Goal: Contribute content: Contribute content

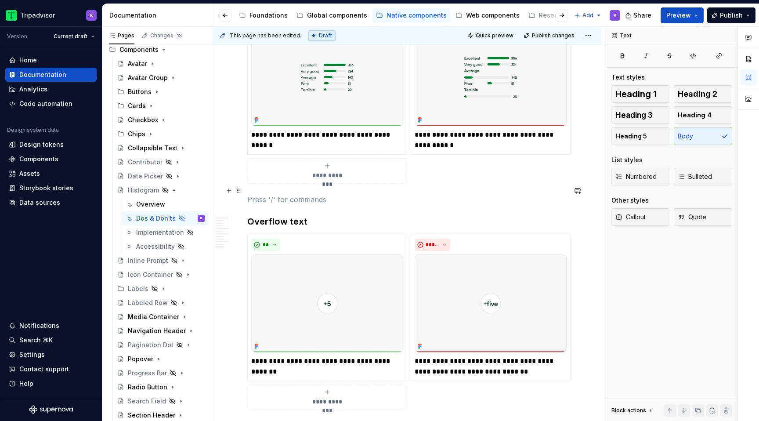
scroll to position [1506, 0]
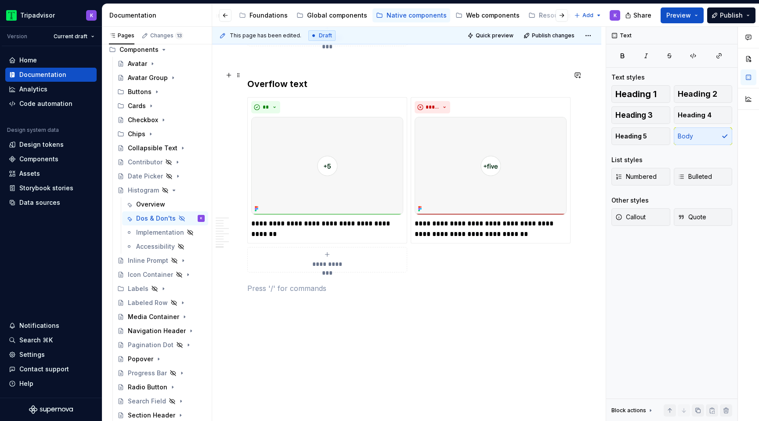
drag, startPoint x: 246, startPoint y: 150, endPoint x: 250, endPoint y: 71, distance: 79.6
click at [264, 283] on p at bounding box center [406, 288] width 319 height 11
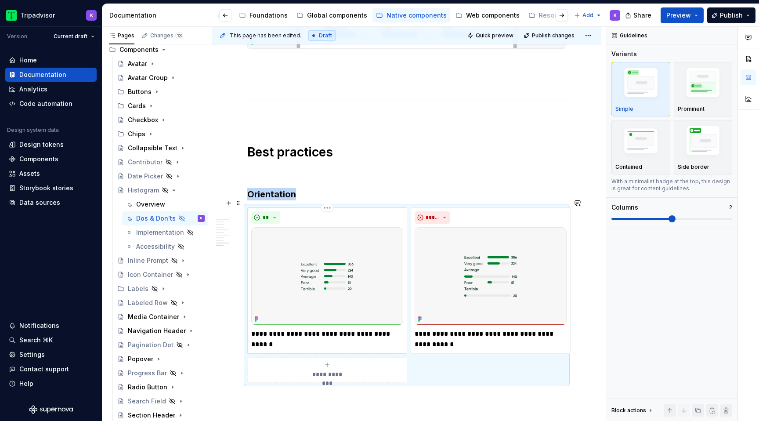
scroll to position [1165, 0]
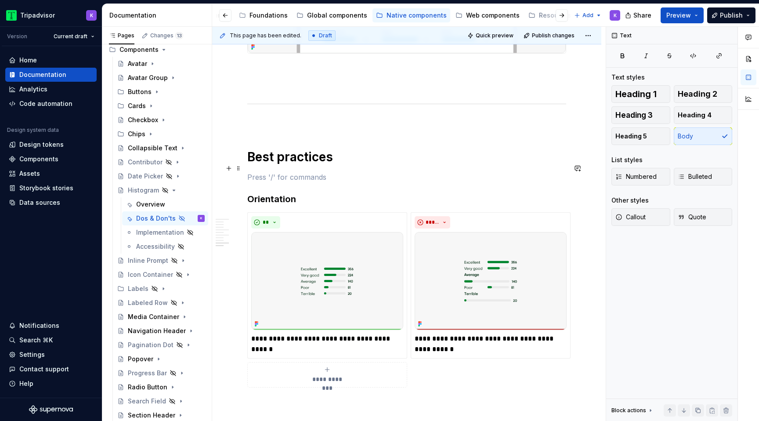
click at [389, 172] on p at bounding box center [406, 177] width 319 height 11
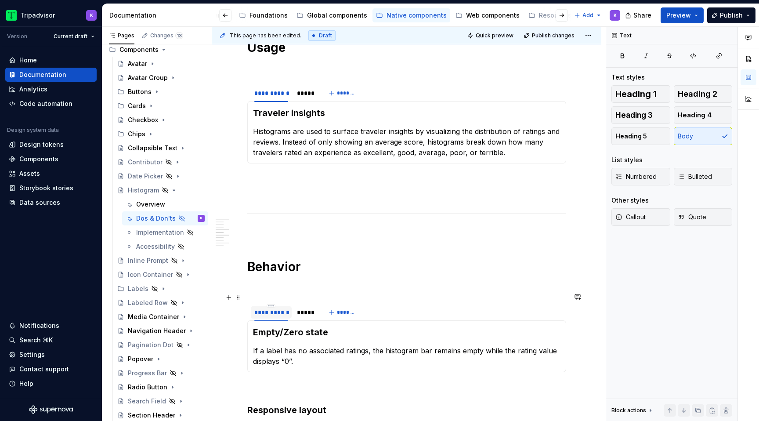
scroll to position [666, 0]
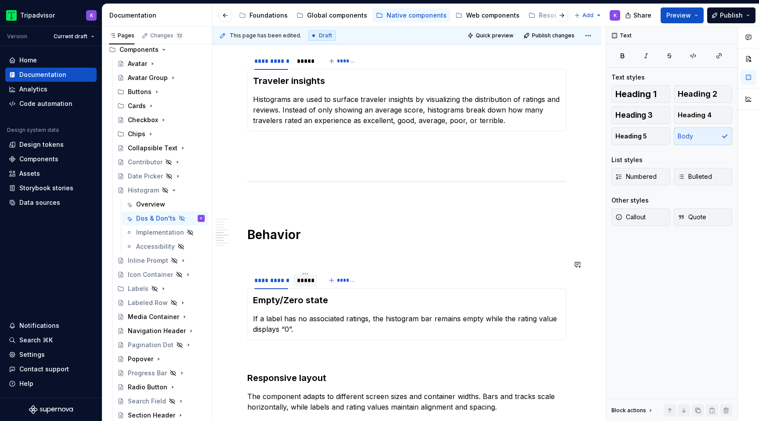
click at [301, 275] on div "*****" at bounding box center [305, 280] width 24 height 12
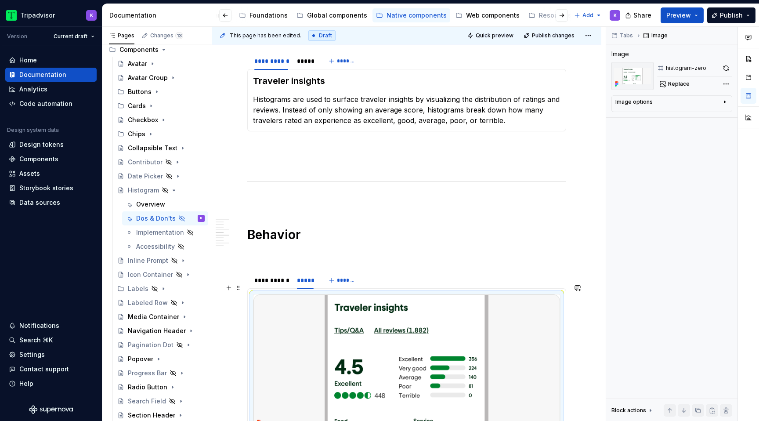
click at [324, 318] on img at bounding box center [406, 361] width 306 height 134
click at [723, 72] on button "button" at bounding box center [726, 68] width 12 height 12
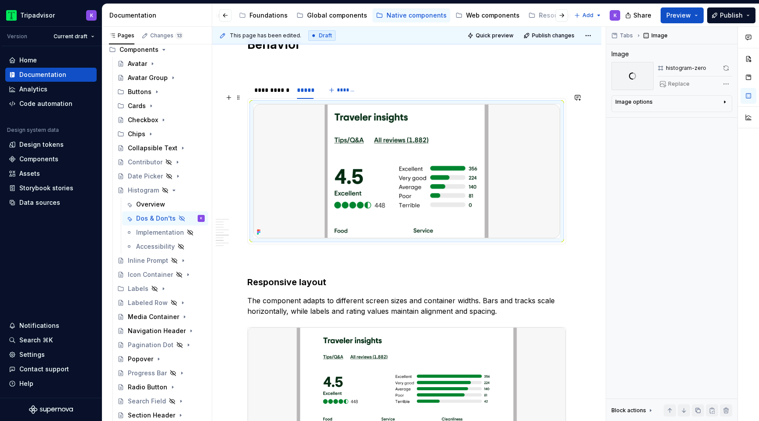
scroll to position [840, 0]
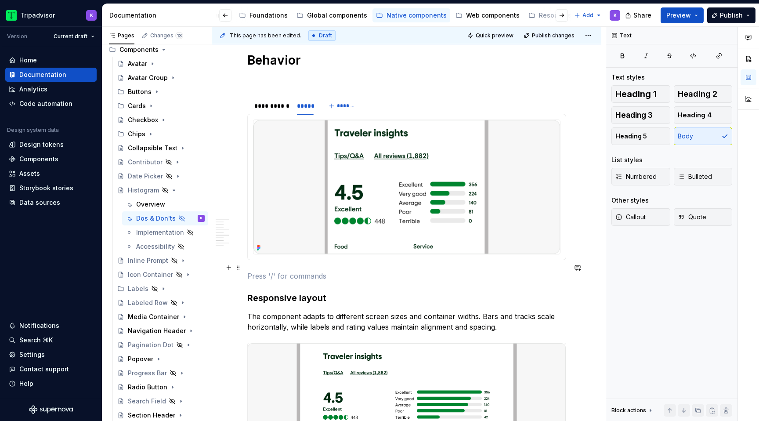
click at [287, 270] on p at bounding box center [406, 275] width 319 height 11
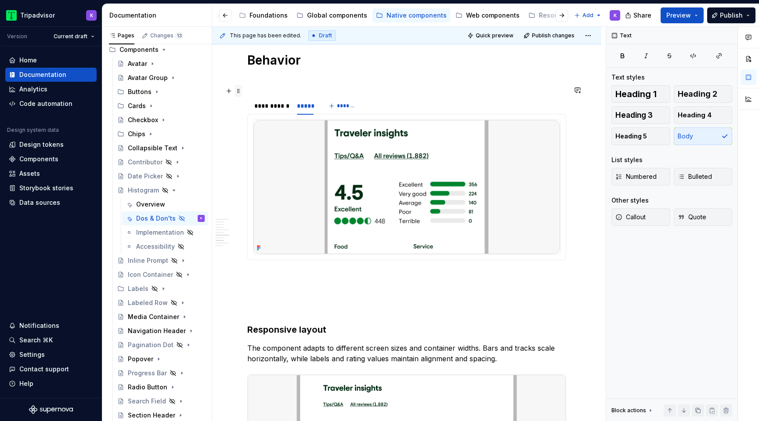
click at [241, 95] on span at bounding box center [238, 91] width 7 height 12
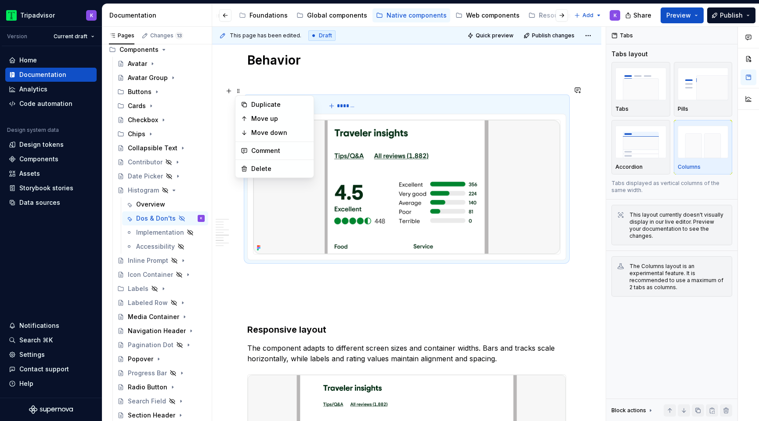
click at [256, 105] on div "Duplicate" at bounding box center [279, 104] width 57 height 9
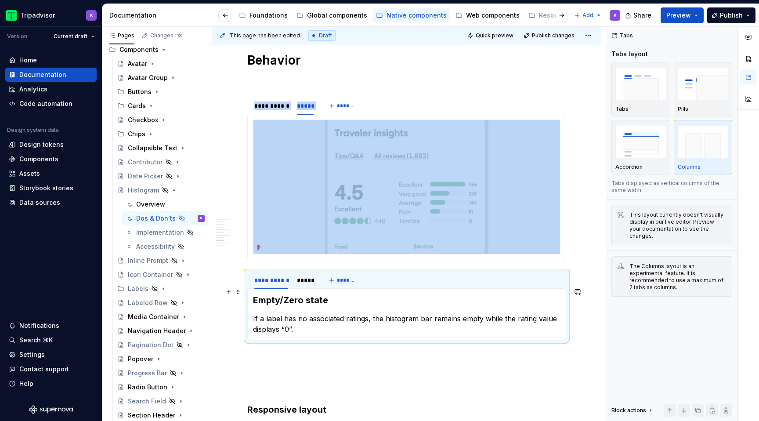
scroll to position [882, 0]
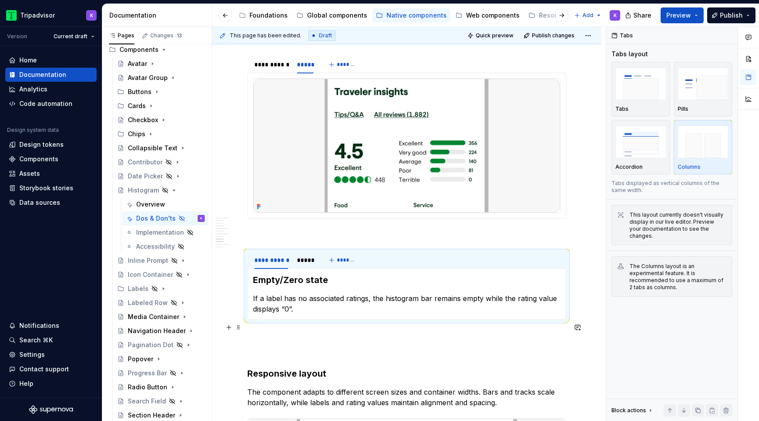
click at [289, 335] on div "**********" at bounding box center [406, 91] width 319 height 1579
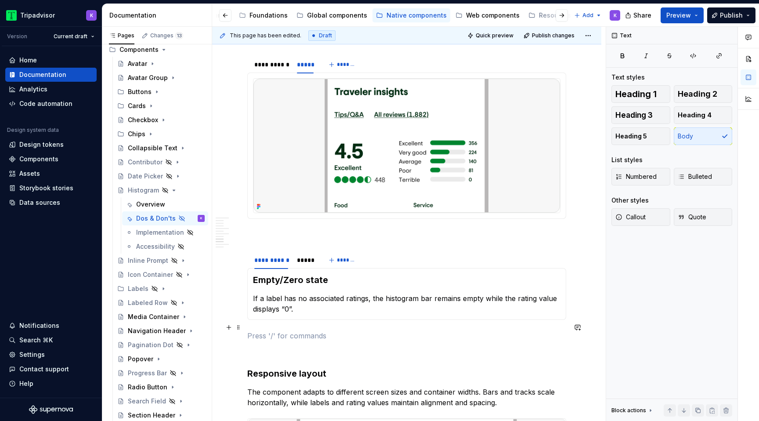
click at [282, 330] on p at bounding box center [406, 335] width 319 height 11
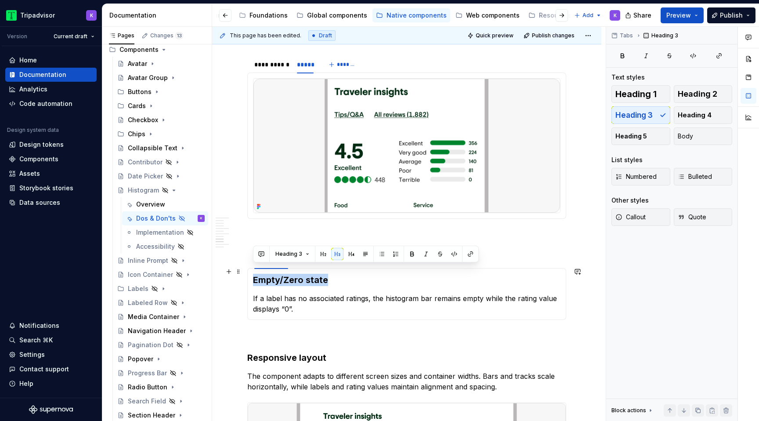
drag, startPoint x: 329, startPoint y: 271, endPoint x: 251, endPoint y: 271, distance: 78.2
click at [251, 271] on div "Empty/Zero state If a label has no associated ratings, the histogram bar remain…" at bounding box center [406, 294] width 319 height 52
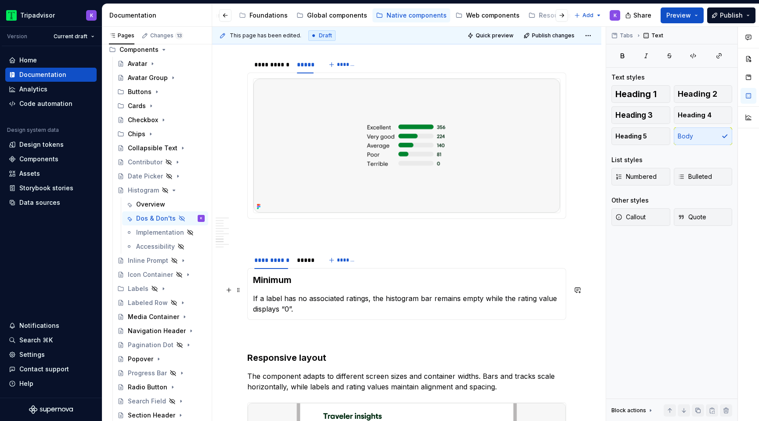
click at [299, 301] on p "If a label has no associated ratings, the histogram bar remains empty while the…" at bounding box center [406, 303] width 307 height 21
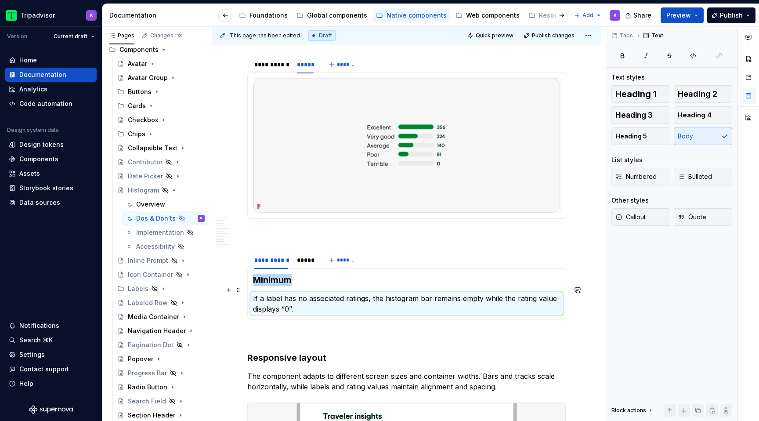
click at [305, 298] on p "If a label has no associated ratings, the histogram bar remains empty while the…" at bounding box center [406, 303] width 307 height 21
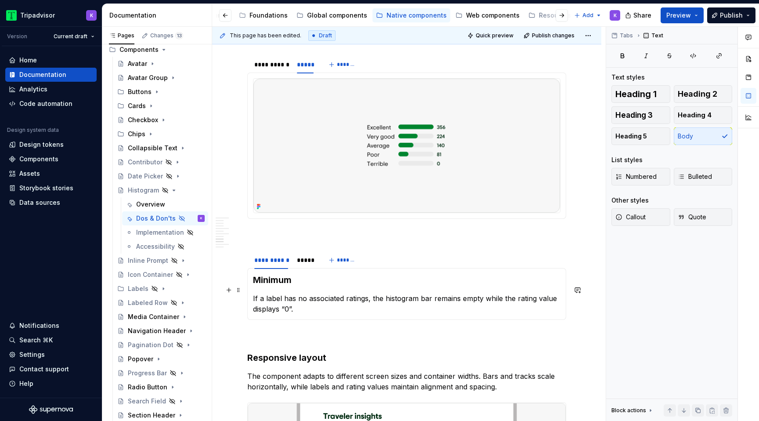
click at [299, 293] on p "If a label has no associated ratings, the histogram bar remains empty while the…" at bounding box center [406, 303] width 307 height 21
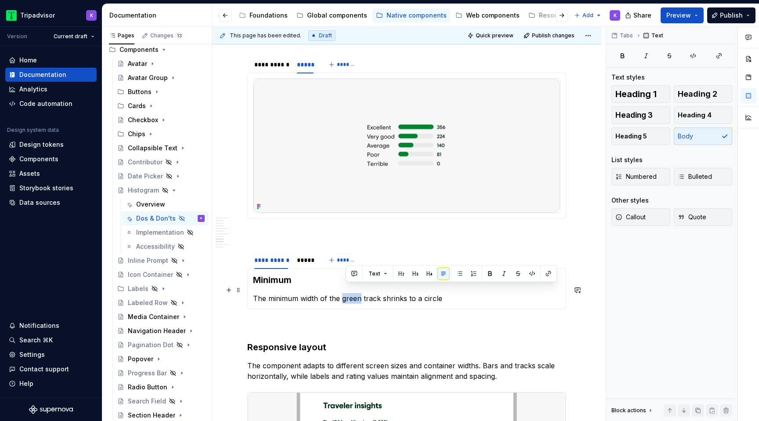
drag, startPoint x: 360, startPoint y: 291, endPoint x: 342, endPoint y: 290, distance: 17.1
click at [342, 293] on p "The minimum width of the green track shrinks to a circle" at bounding box center [406, 298] width 307 height 11
drag, startPoint x: 371, startPoint y: 287, endPoint x: 352, endPoint y: 287, distance: 19.3
click at [352, 293] on p "The minimum width of the bar track shrinks to a circle" at bounding box center [406, 298] width 307 height 11
click at [420, 293] on p "The minimum width of the bar shrinks to a circle" at bounding box center [406, 298] width 307 height 11
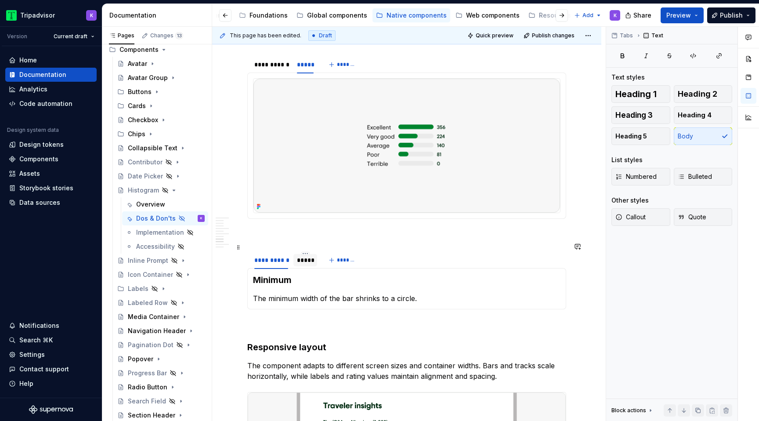
click at [308, 256] on div "*****" at bounding box center [305, 260] width 24 height 12
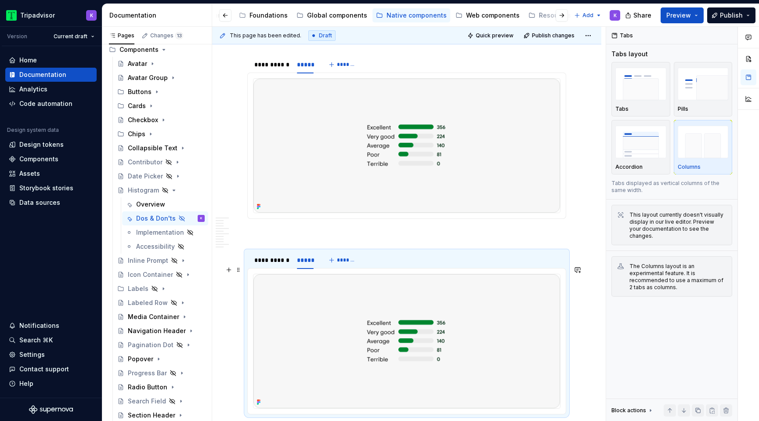
click at [366, 314] on img at bounding box center [406, 341] width 306 height 134
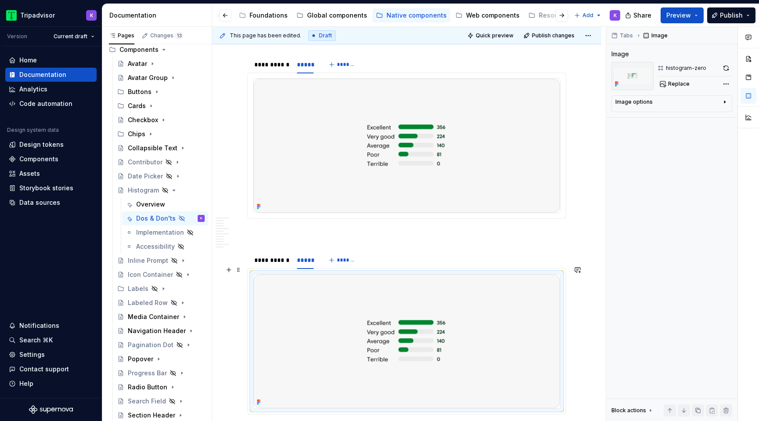
click at [325, 307] on img at bounding box center [406, 341] width 306 height 134
click at [671, 81] on span "Replace" at bounding box center [679, 83] width 22 height 7
type textarea "*"
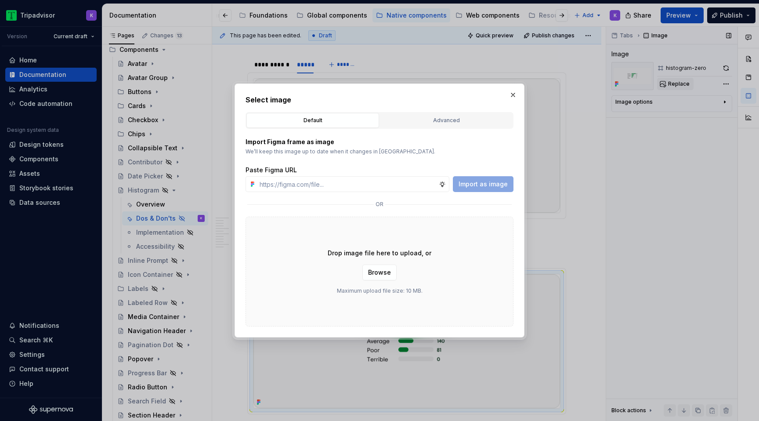
type input "https://www.figma.com/design/eWzZGbXTCMsZ0gwC1u1MU0/Altas-Native-Documentation?…"
type textarea "*"
type input "https://www.figma.com/design/eWzZGbXTCMsZ0gwC1u1MU0/Altas-Native-Documentation?…"
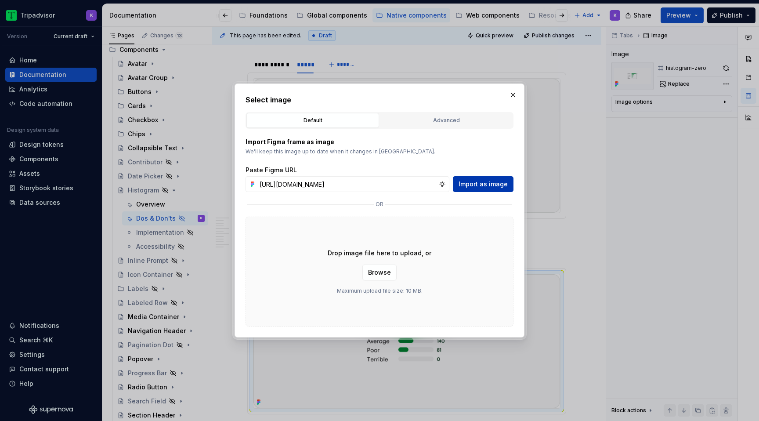
click at [484, 183] on span "Import as image" at bounding box center [482, 184] width 49 height 9
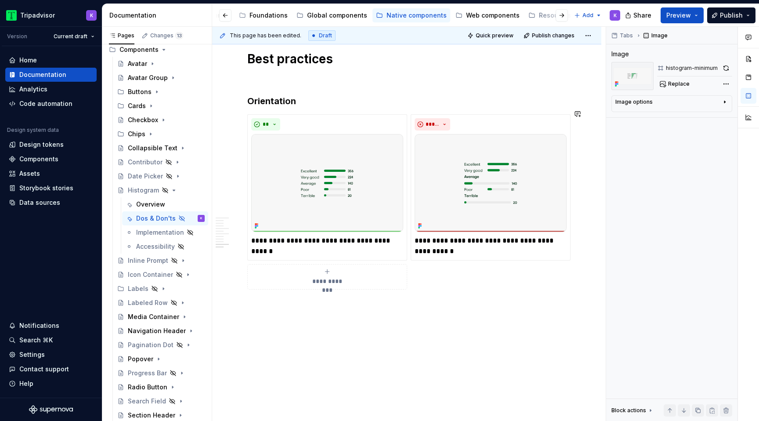
scroll to position [1550, 0]
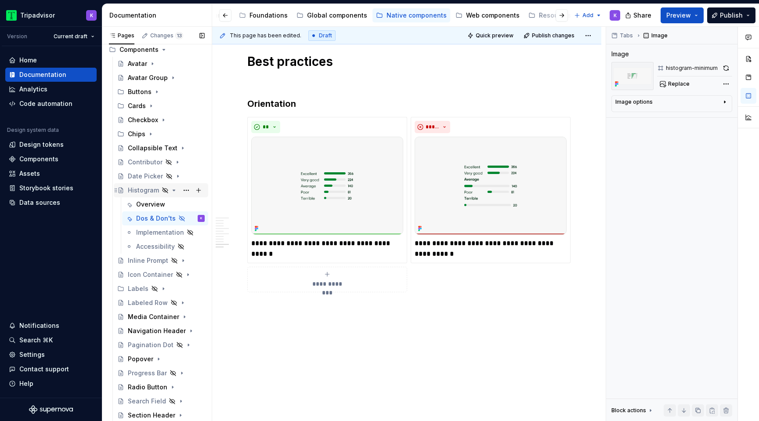
click at [173, 191] on icon "Page tree" at bounding box center [174, 190] width 2 height 1
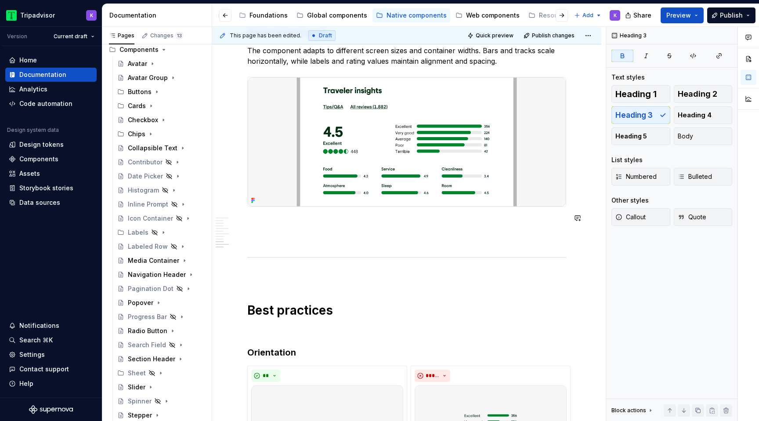
scroll to position [1294, 0]
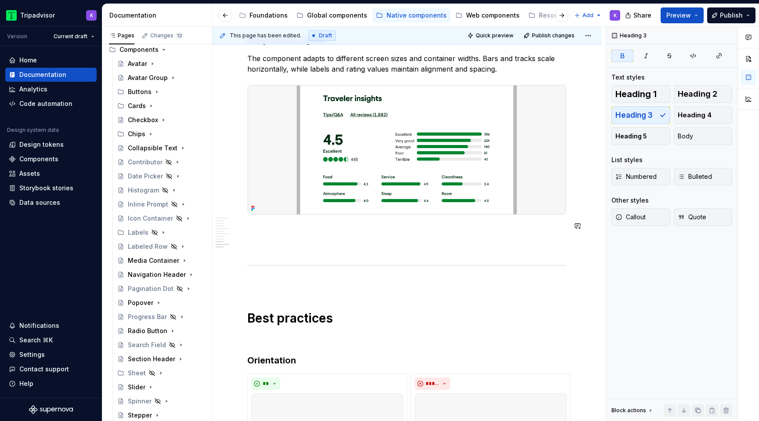
click at [279, 241] on p at bounding box center [406, 246] width 319 height 11
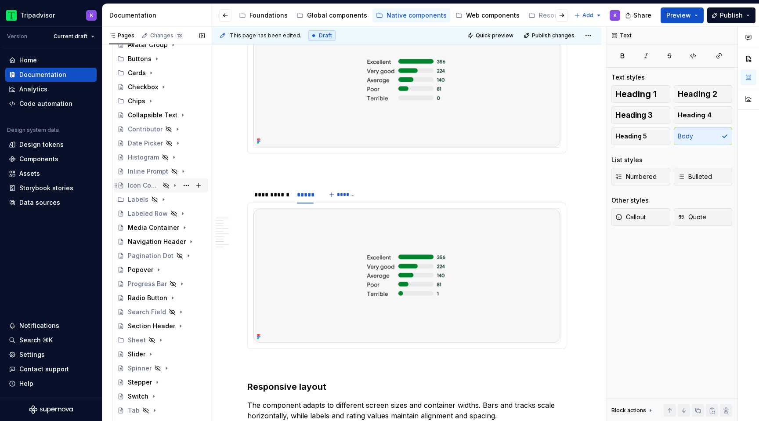
scroll to position [101, 0]
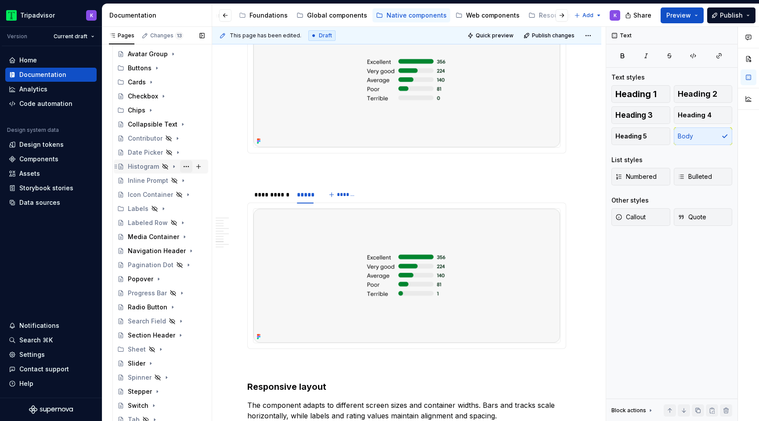
click at [184, 166] on button "Page tree" at bounding box center [186, 166] width 12 height 12
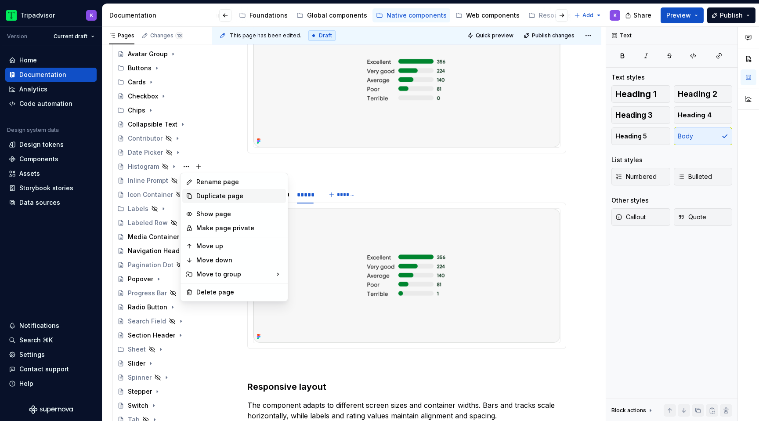
click at [212, 193] on div "Duplicate page" at bounding box center [239, 195] width 86 height 9
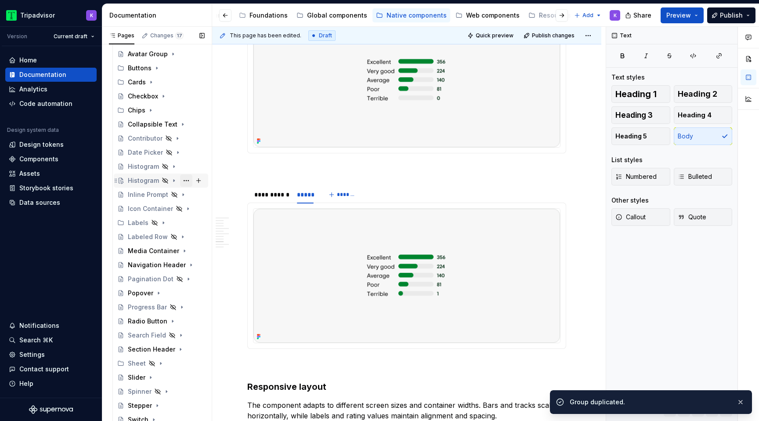
click at [184, 181] on button "Page tree" at bounding box center [186, 180] width 12 height 12
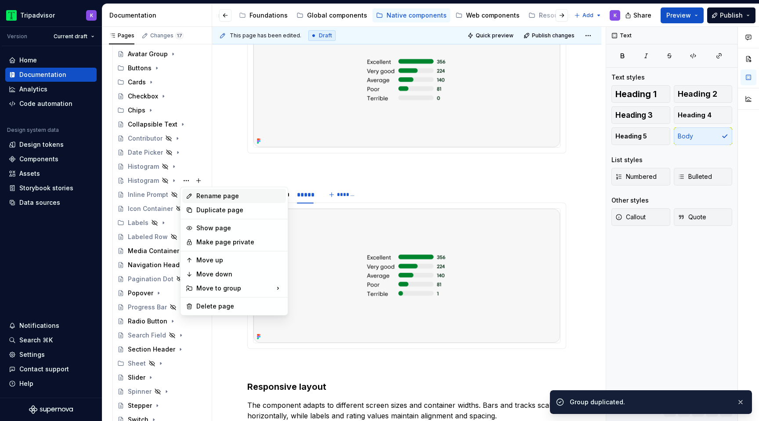
click at [222, 195] on div "Rename page" at bounding box center [239, 195] width 86 height 9
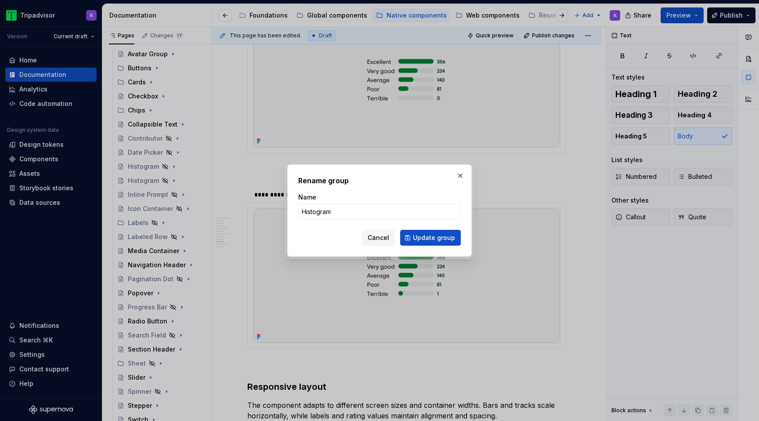
type textarea "*"
click at [321, 210] on input "Input field" at bounding box center [379, 211] width 162 height 16
type input "Input Field"
click button "Update group" at bounding box center [430, 238] width 61 height 16
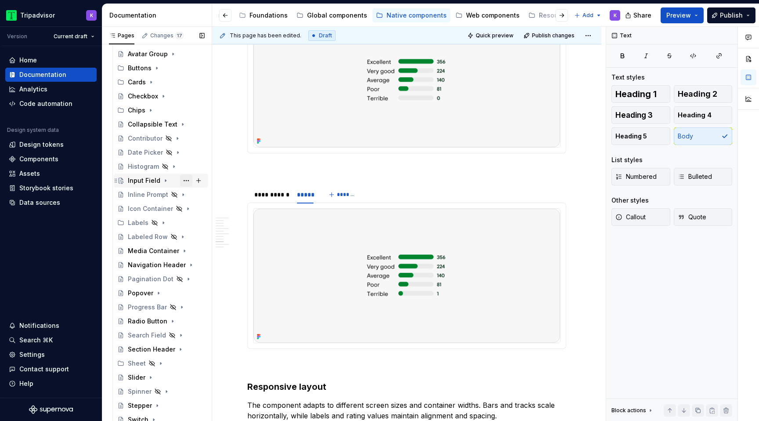
click at [185, 180] on button "Page tree" at bounding box center [186, 180] width 12 height 12
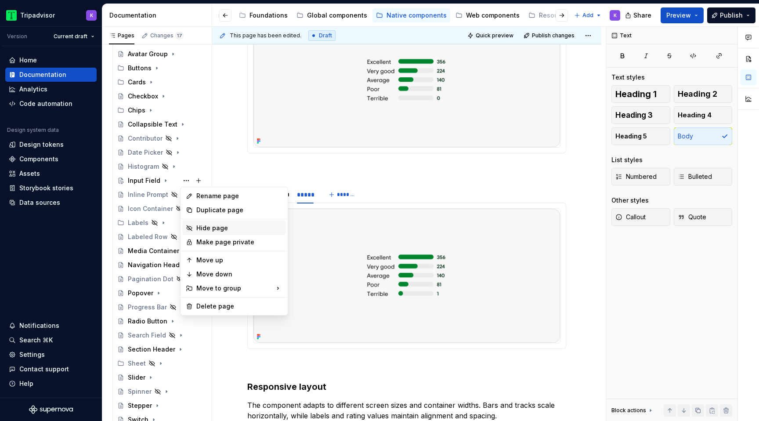
click at [208, 227] on div "Hide page" at bounding box center [239, 227] width 86 height 9
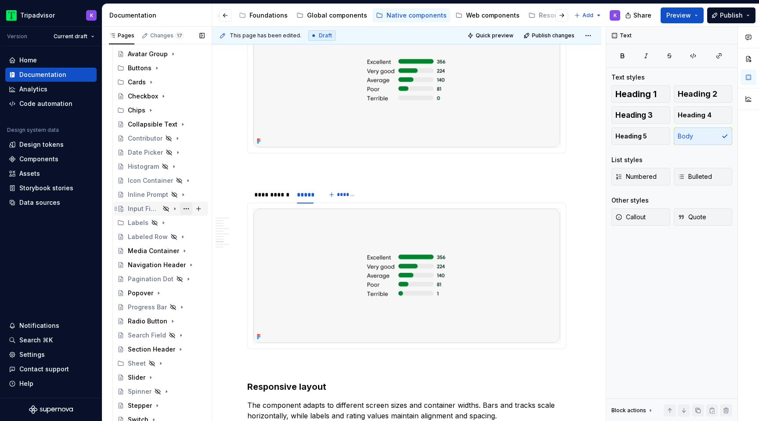
click at [187, 208] on button "Page tree" at bounding box center [186, 208] width 12 height 12
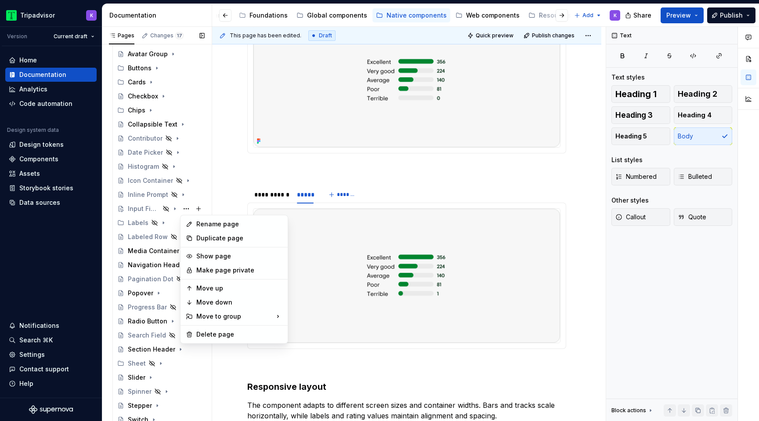
click at [149, 209] on div "Pages Changes 17 Add Accessibility guide for tree Page tree. Navigate the tree …" at bounding box center [157, 226] width 110 height 398
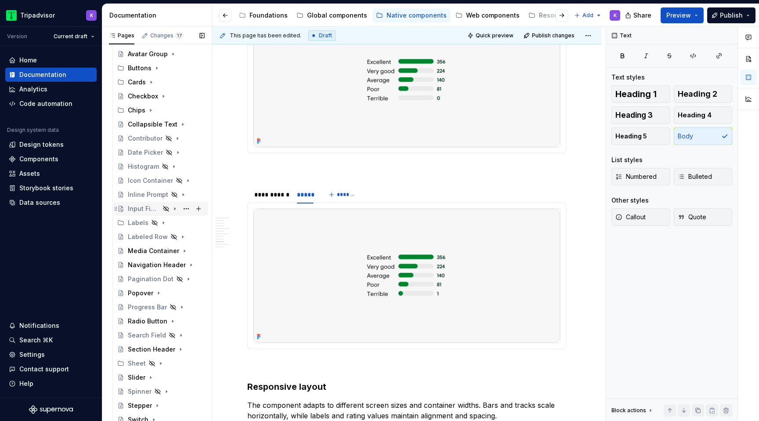
click at [147, 209] on div "Input Field" at bounding box center [144, 208] width 32 height 9
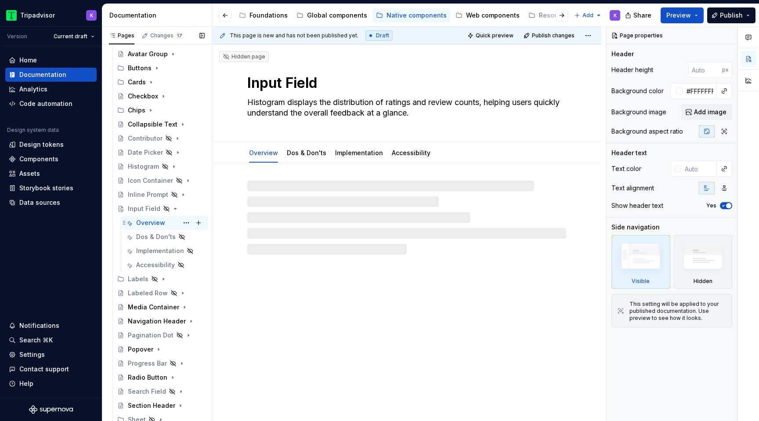
click at [154, 226] on div "Overview" at bounding box center [150, 222] width 29 height 9
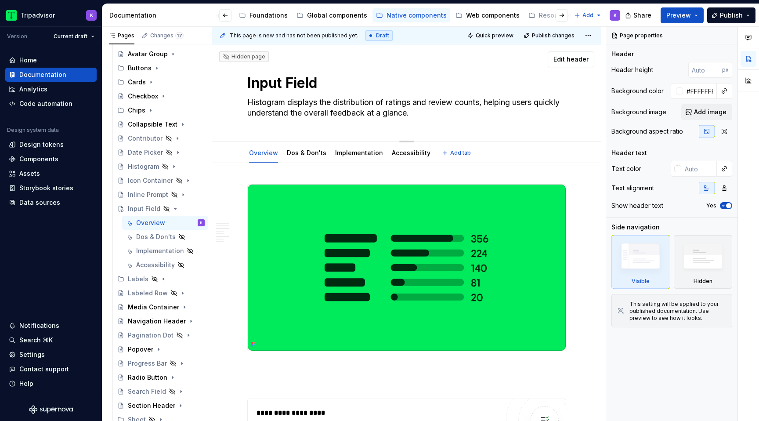
click at [305, 109] on textarea "Histogram displays the distribution of ratings and review counts, helping users…" at bounding box center [404, 107] width 319 height 25
paste textarea "Input Fields let users input a number of guests, a number of rooms, or select a…"
type textarea "*"
type textarea "Input Fields let users input a number of guests, a number of rooms, or select a…"
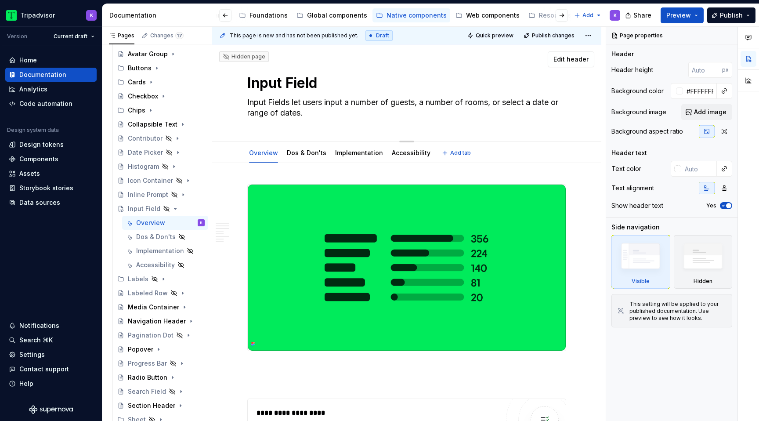
click at [272, 104] on textarea "Input Fields let users input a number of guests, a number of rooms, or select a…" at bounding box center [404, 107] width 319 height 25
type textarea "*"
type textarea "Input ields let users input a number of guests, a number of rooms, or select a …"
type textarea "*"
type textarea "Input fields let users input a number of guests, a number of rooms, or select a…"
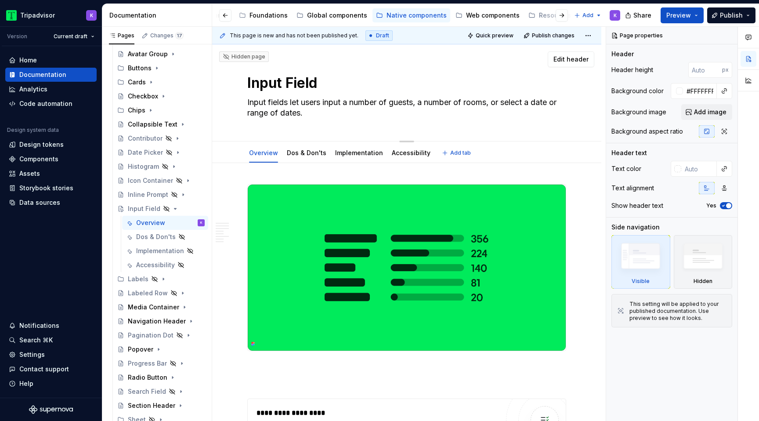
click at [316, 110] on textarea "Input fields let users input a number of guests, a number of rooms, or select a…" at bounding box center [404, 107] width 319 height 25
type textarea "*"
type textarea "Input fields let users input a number of guests, a number of rooms, or select a…"
paste textarea "allow users to enter the number of guests, specify the number of rooms, or sele…"
type textarea "*"
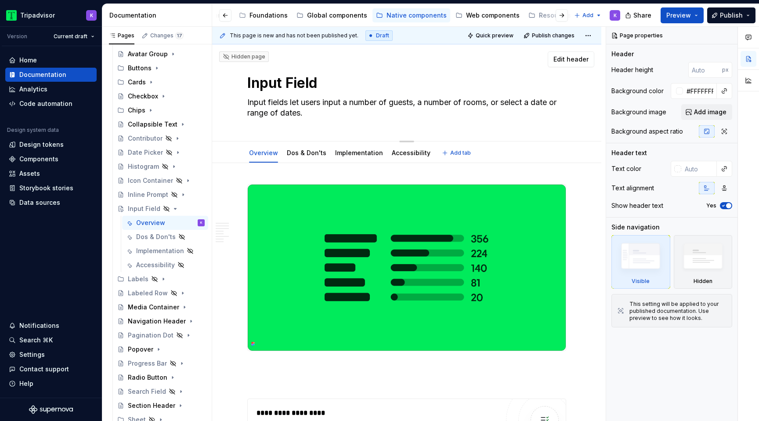
type textarea "Input fields allow users to enter the number of guests, specify the number of r…"
click at [412, 117] on textarea "Input fields allow users to enter the number of guests, specify the number of r…" at bounding box center [404, 107] width 319 height 25
type textarea "*"
type textarea "Input fields allow users to enter the number of guests, specify the number of r…"
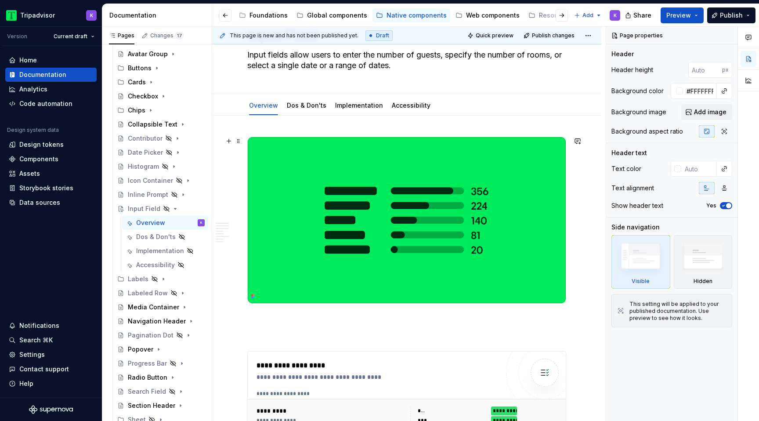
type textarea "*"
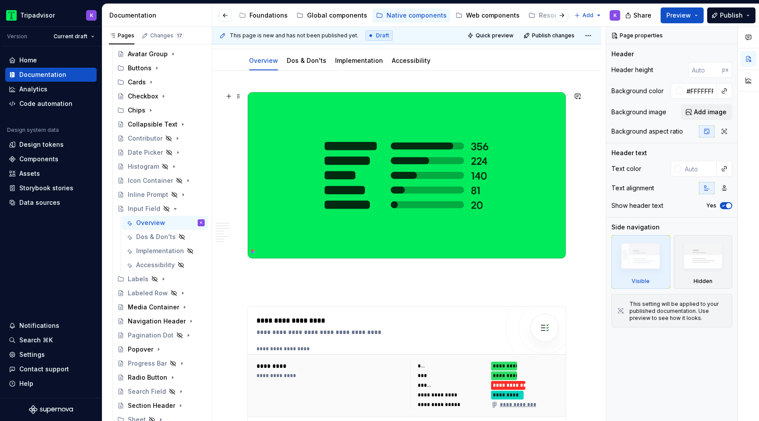
type textarea "Input fields allow users to enter the number of guests, specify the number of r…"
type textarea "*"
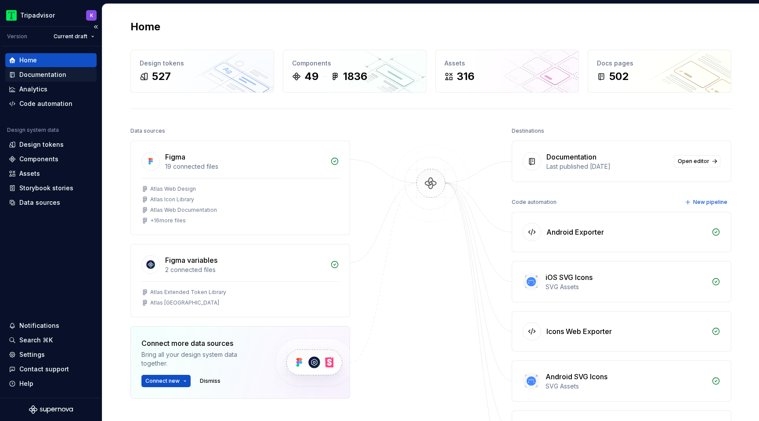
click at [50, 70] on div "Documentation" at bounding box center [42, 74] width 47 height 9
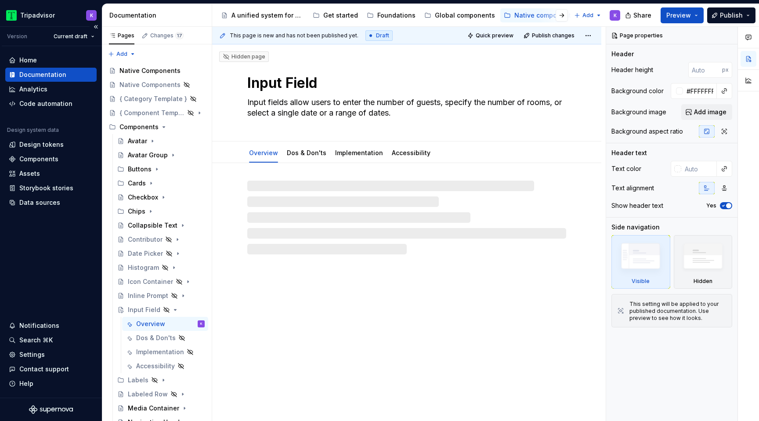
type textarea "*"
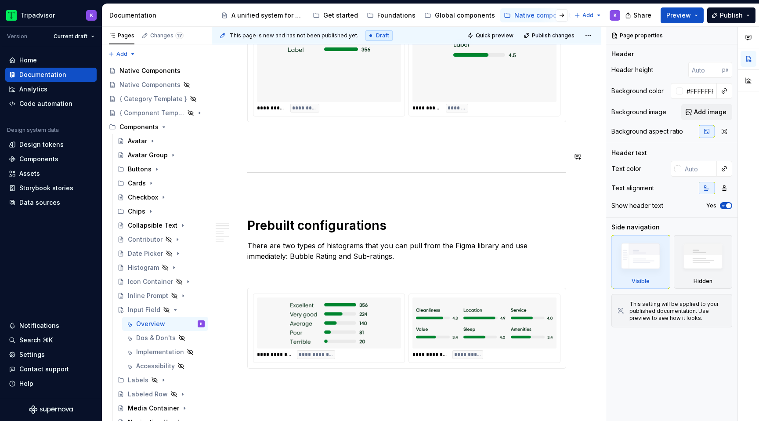
scroll to position [730, 0]
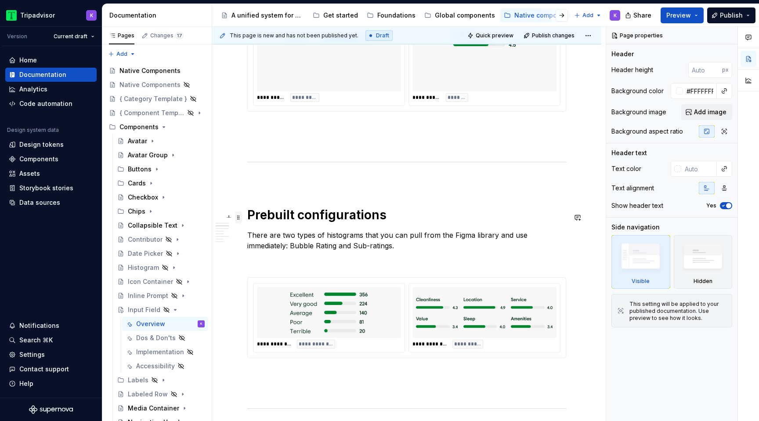
click at [239, 220] on span at bounding box center [238, 217] width 7 height 12
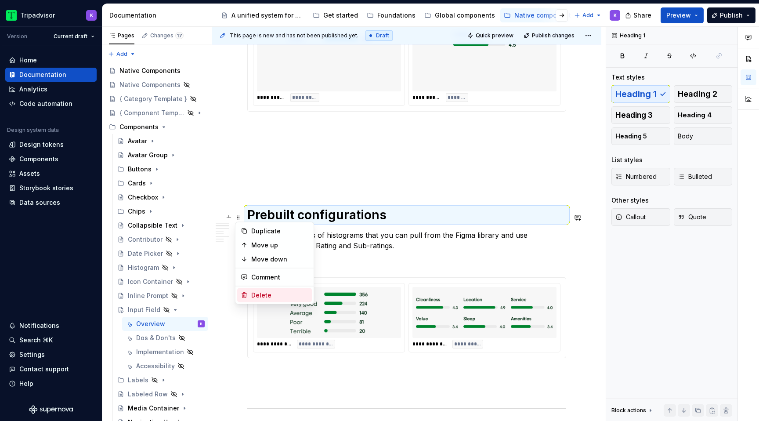
click at [285, 291] on div "Delete" at bounding box center [279, 295] width 57 height 9
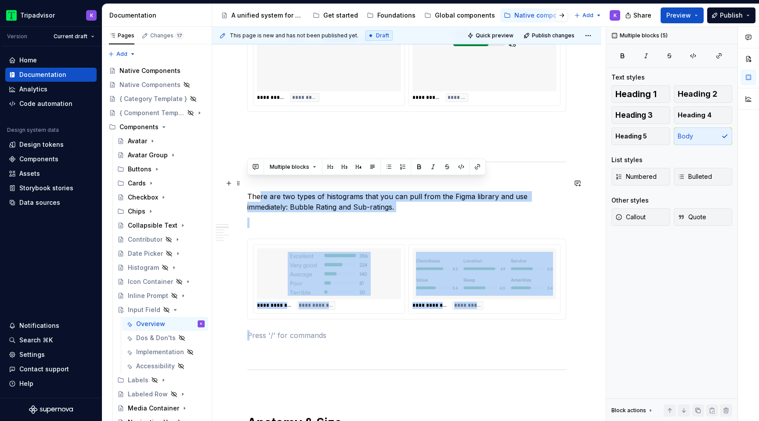
click at [247, 195] on div "**********" at bounding box center [406, 272] width 319 height 1637
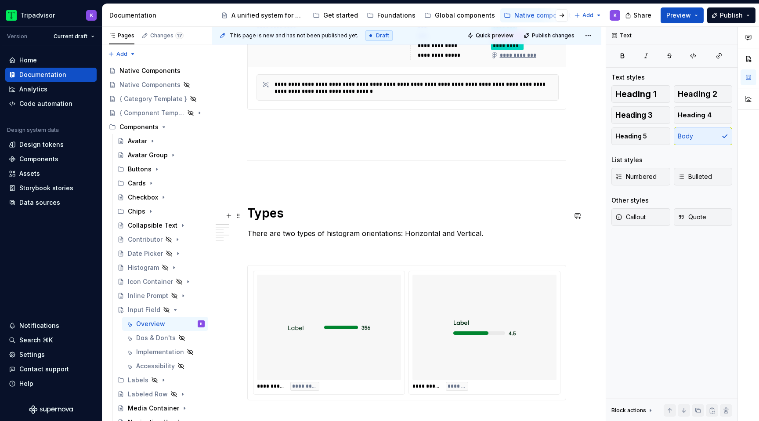
scroll to position [434, 0]
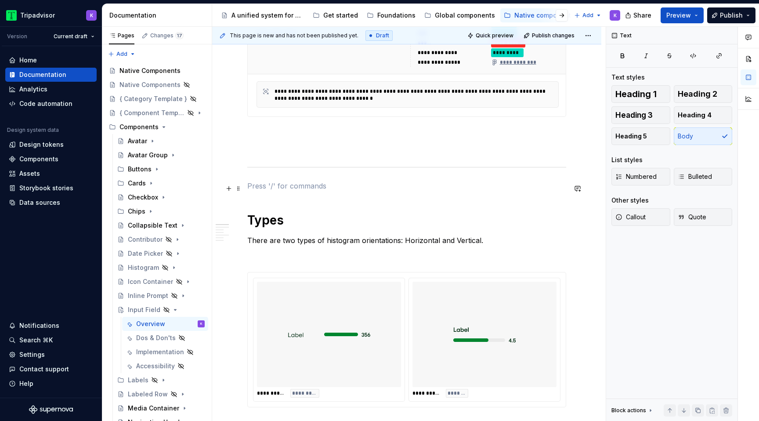
click at [267, 188] on p at bounding box center [406, 185] width 319 height 11
click at [156, 169] on icon "Page tree" at bounding box center [156, 169] width 1 height 2
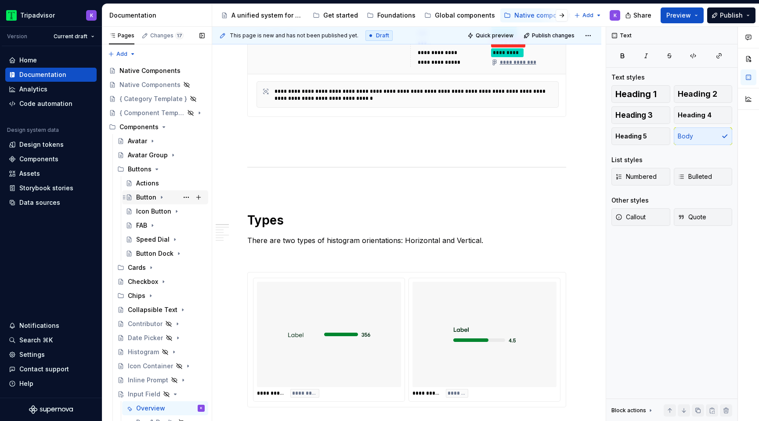
click at [162, 197] on icon "Page tree" at bounding box center [161, 197] width 7 height 7
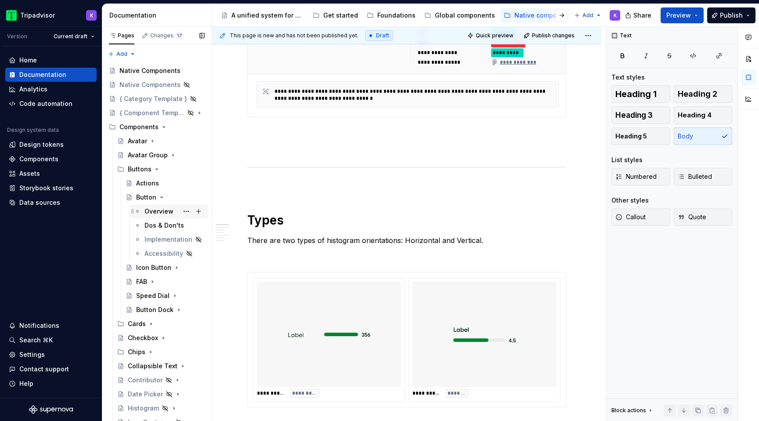
click at [162, 213] on div "Overview" at bounding box center [158, 211] width 29 height 9
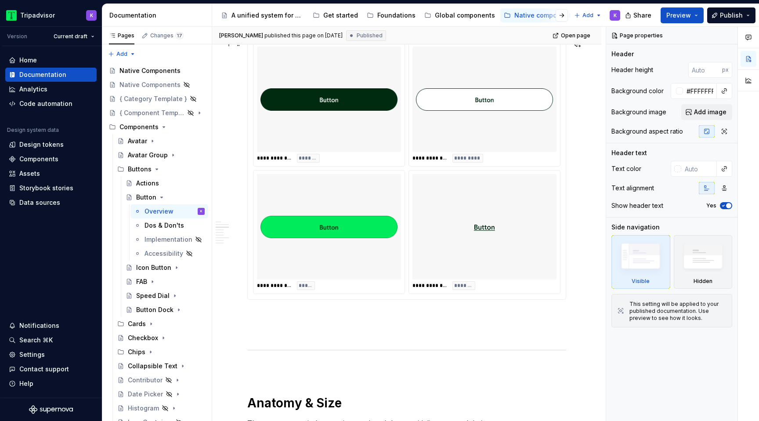
scroll to position [739, 0]
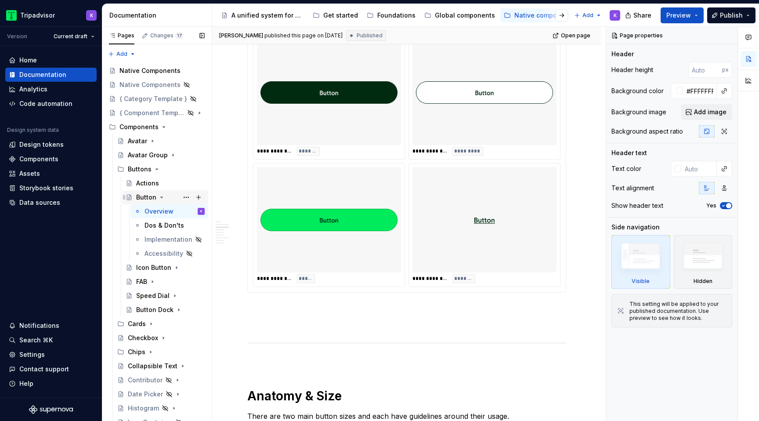
click at [162, 195] on icon "Page tree" at bounding box center [161, 197] width 7 height 7
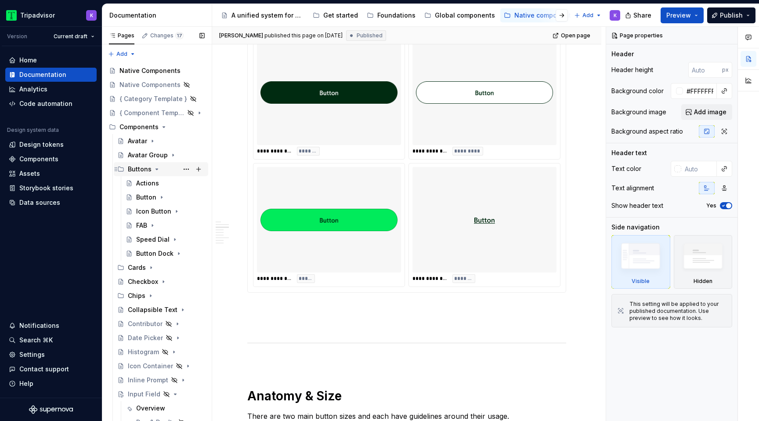
click at [156, 170] on icon "Page tree" at bounding box center [156, 169] width 7 height 7
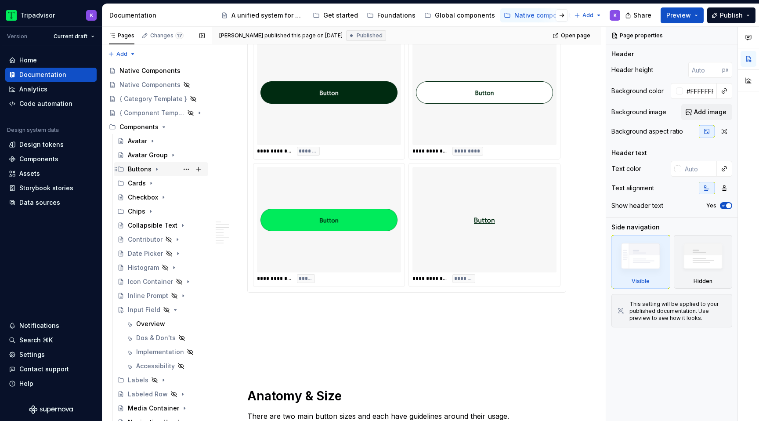
scroll to position [259, 0]
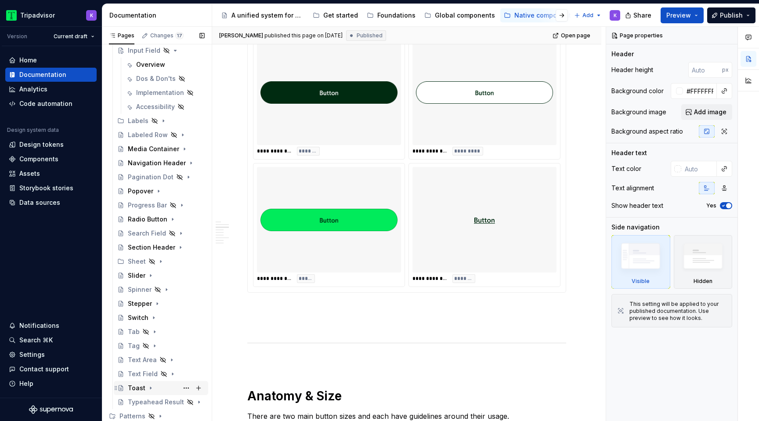
click at [150, 389] on icon "Page tree" at bounding box center [150, 387] width 7 height 7
click at [151, 400] on div "Overview" at bounding box center [150, 401] width 29 height 9
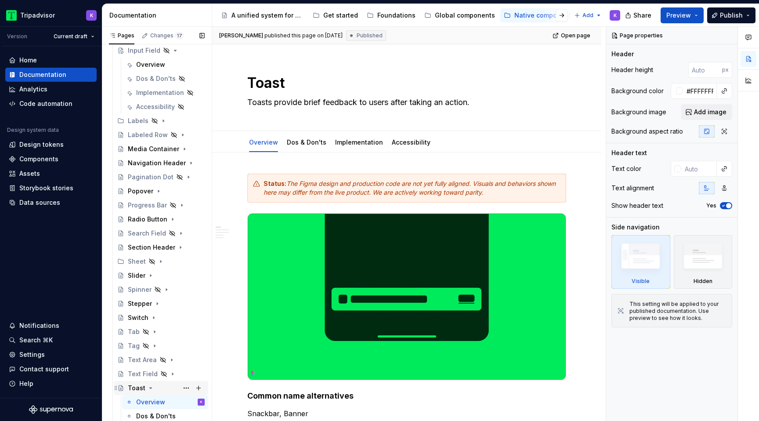
click at [151, 388] on icon "Page tree" at bounding box center [150, 387] width 7 height 7
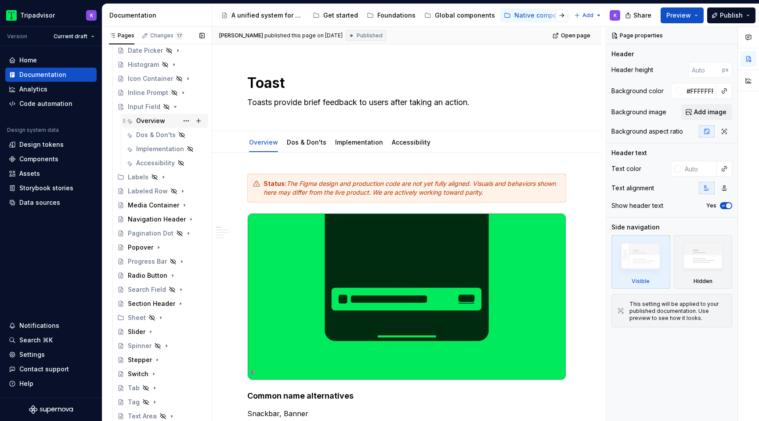
scroll to position [196, 0]
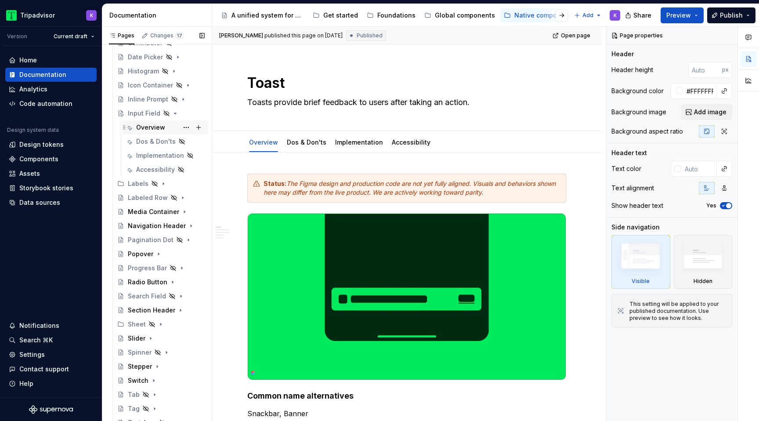
click at [162, 127] on div "Overview" at bounding box center [150, 127] width 29 height 9
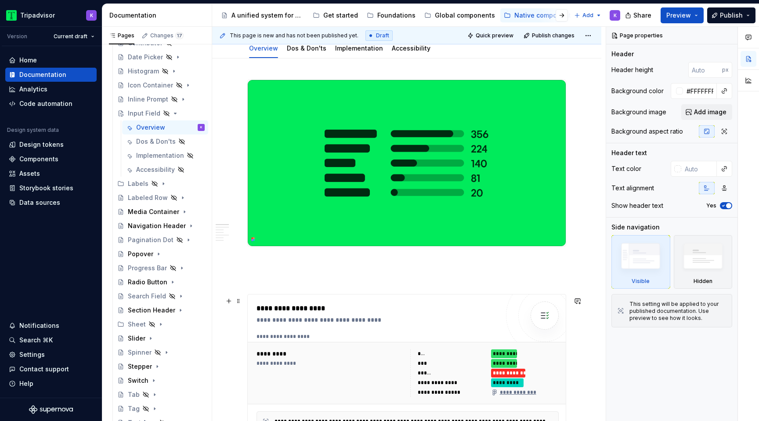
scroll to position [295, 0]
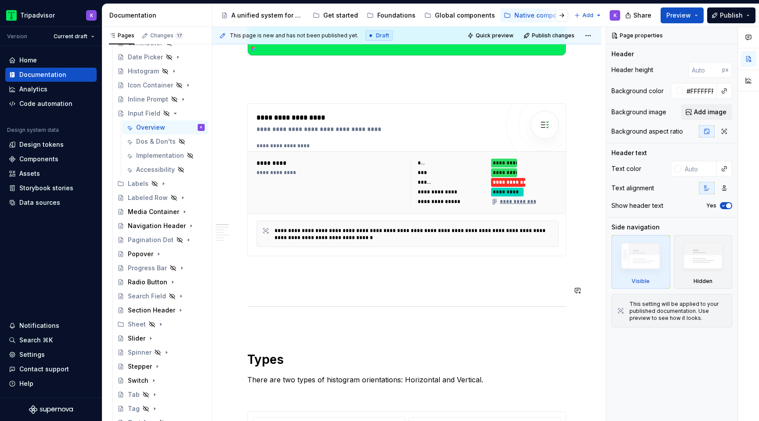
type textarea "*"
click at [311, 292] on p at bounding box center [406, 287] width 319 height 11
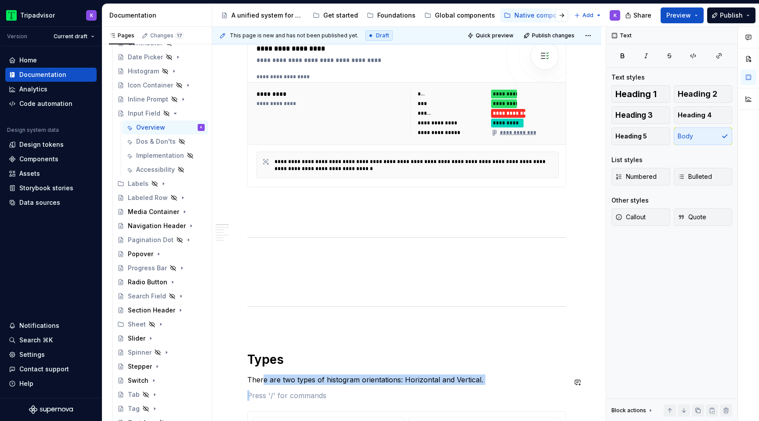
scroll to position [372, 0]
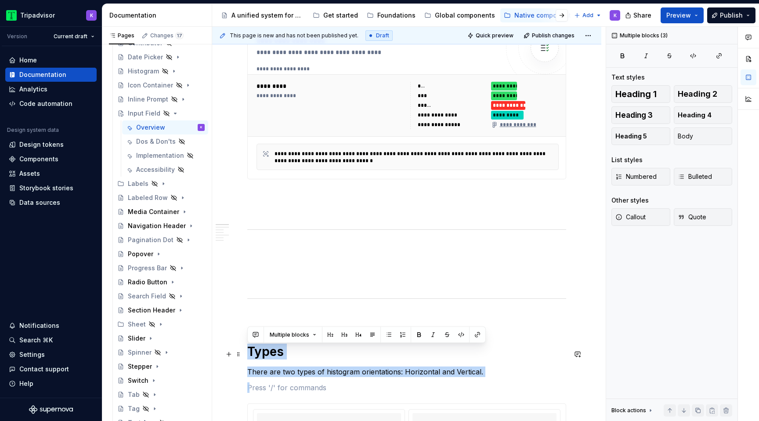
drag, startPoint x: 278, startPoint y: 392, endPoint x: 242, endPoint y: 352, distance: 53.2
copy div "Types There are two types of histogram orientations: Horizontal and Vertical."
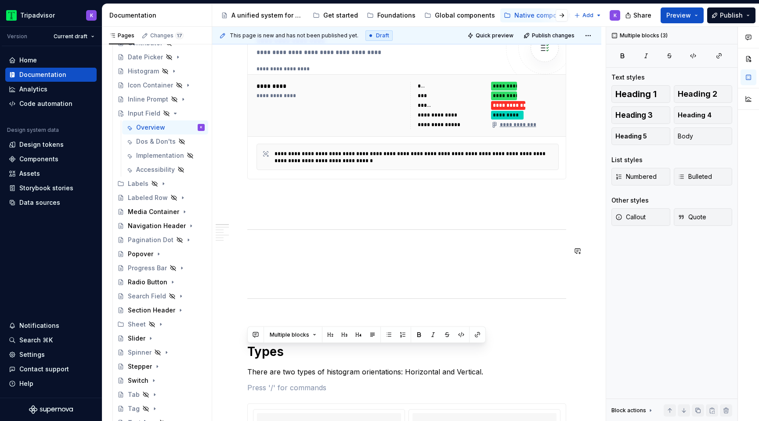
click at [291, 262] on p at bounding box center [406, 264] width 319 height 11
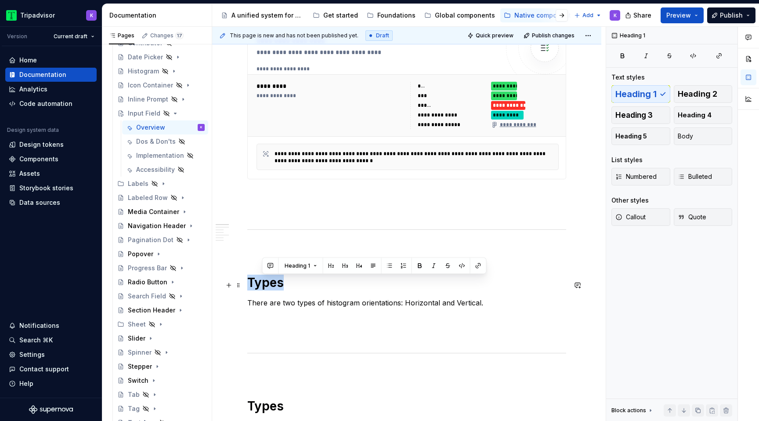
drag, startPoint x: 288, startPoint y: 282, endPoint x: 247, endPoint y: 280, distance: 41.7
click at [247, 280] on h1 "Types" at bounding box center [406, 282] width 319 height 16
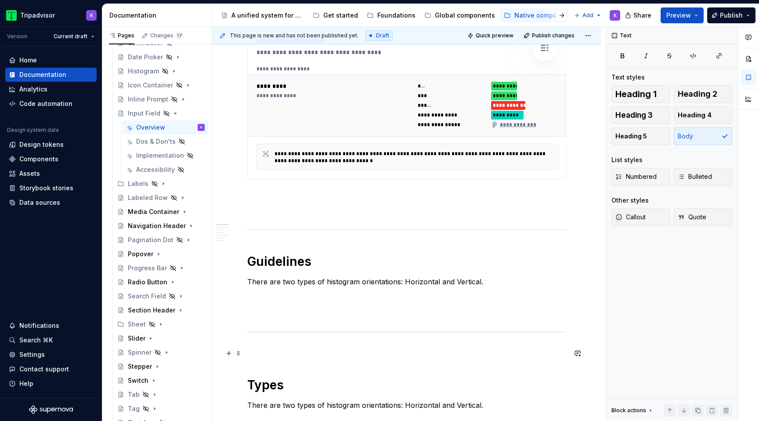
click at [261, 355] on p at bounding box center [406, 350] width 319 height 11
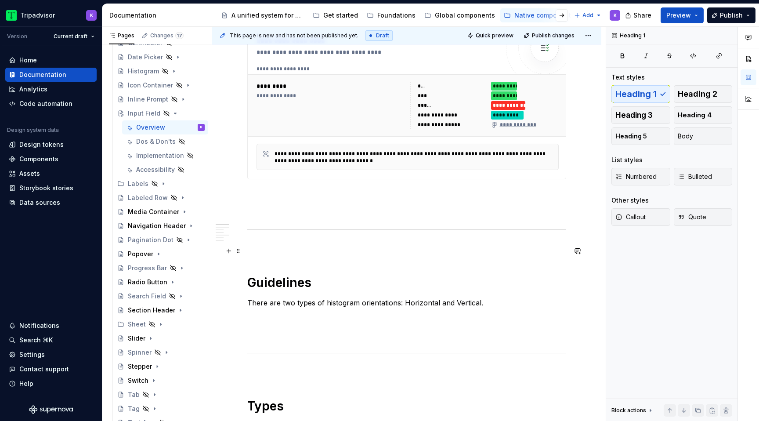
click at [263, 252] on p at bounding box center [406, 248] width 319 height 11
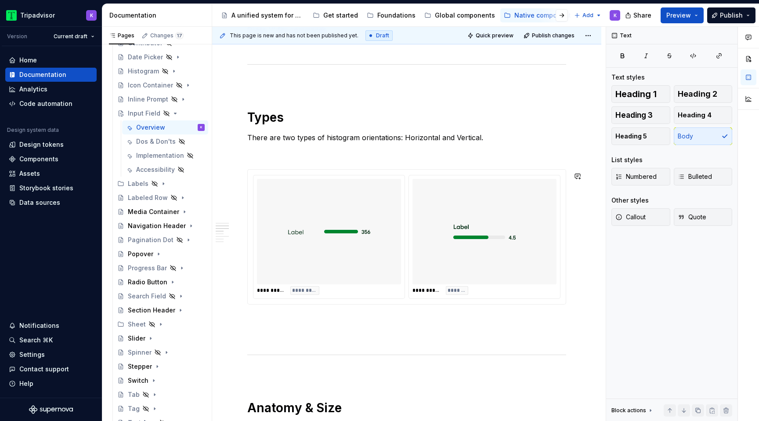
scroll to position [719, 0]
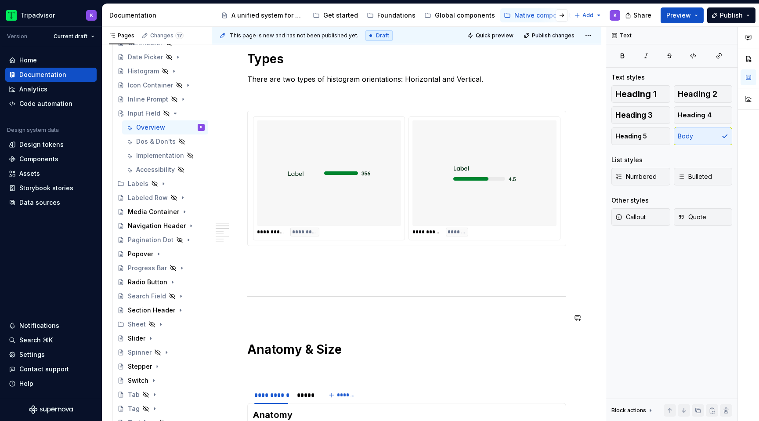
click at [275, 312] on p at bounding box center [406, 315] width 319 height 11
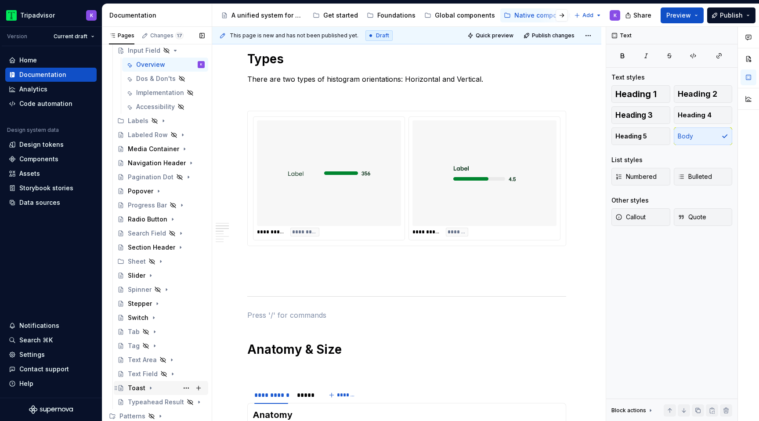
click at [144, 388] on div "Toast" at bounding box center [166, 388] width 77 height 12
click at [149, 396] on div "Overview" at bounding box center [170, 402] width 68 height 12
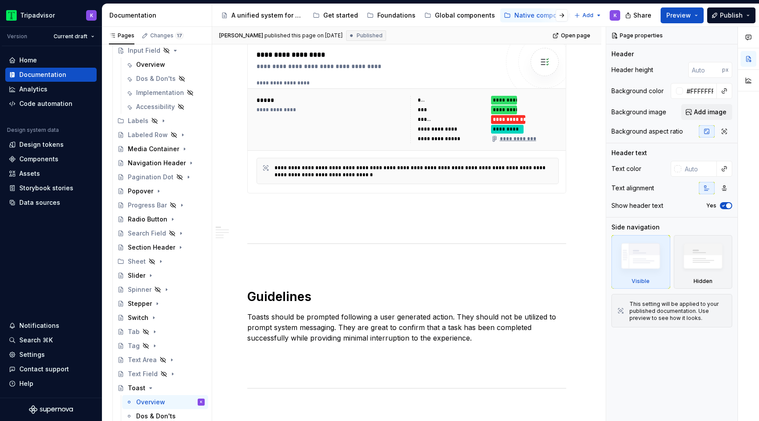
scroll to position [543, 0]
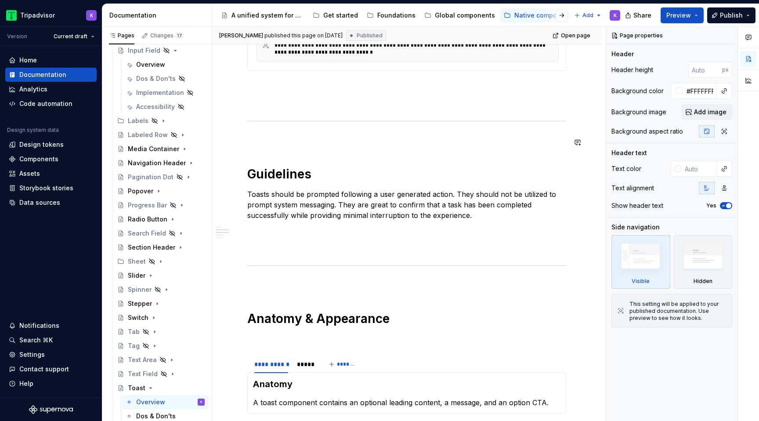
click at [320, 160] on div "**********" at bounding box center [406, 69] width 319 height 876
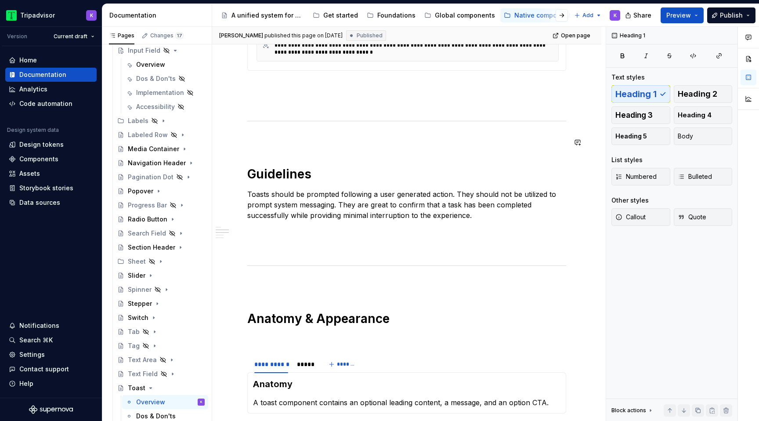
click at [320, 149] on div "**********" at bounding box center [406, 69] width 319 height 876
click at [299, 145] on p at bounding box center [406, 139] width 319 height 11
click at [290, 248] on p at bounding box center [406, 246] width 319 height 11
click at [290, 236] on p at bounding box center [406, 231] width 319 height 11
click at [150, 389] on icon "Page tree" at bounding box center [150, 387] width 7 height 7
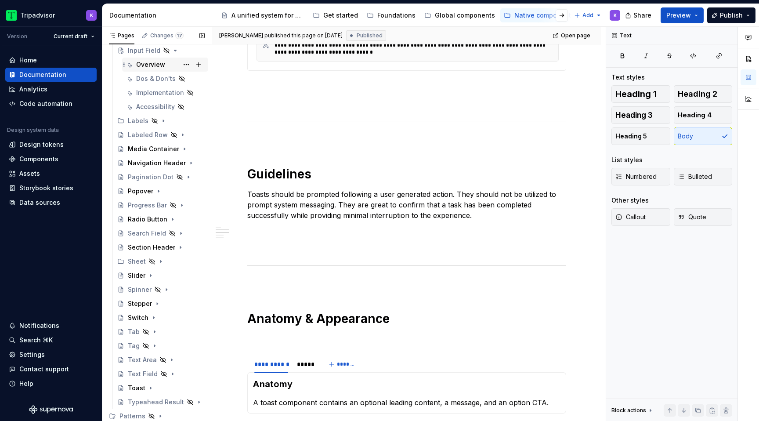
click at [152, 65] on div "Overview" at bounding box center [150, 64] width 29 height 9
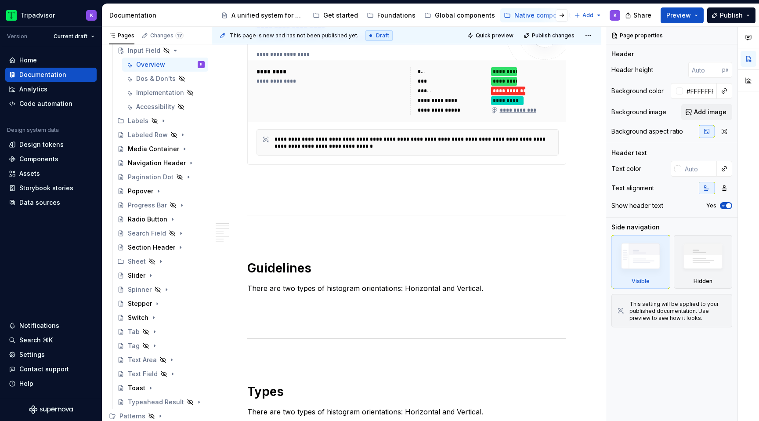
scroll to position [421, 0]
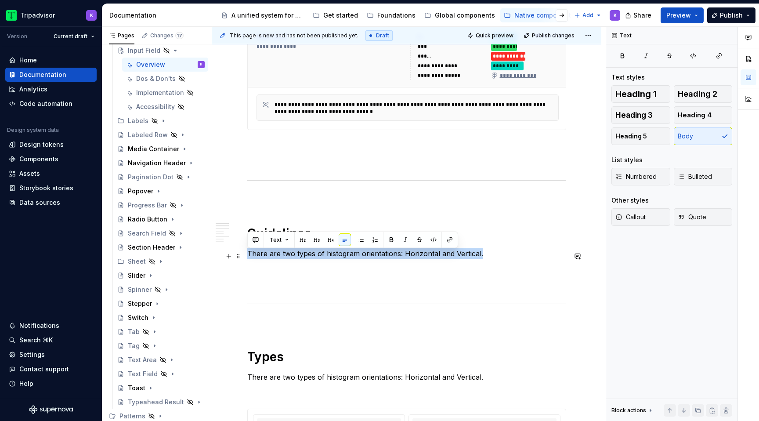
drag, startPoint x: 248, startPoint y: 254, endPoint x: 498, endPoint y: 254, distance: 250.3
click at [498, 254] on p "There are two types of histogram orientations: Horizontal and Vertical." at bounding box center [406, 253] width 319 height 11
type textarea "*"
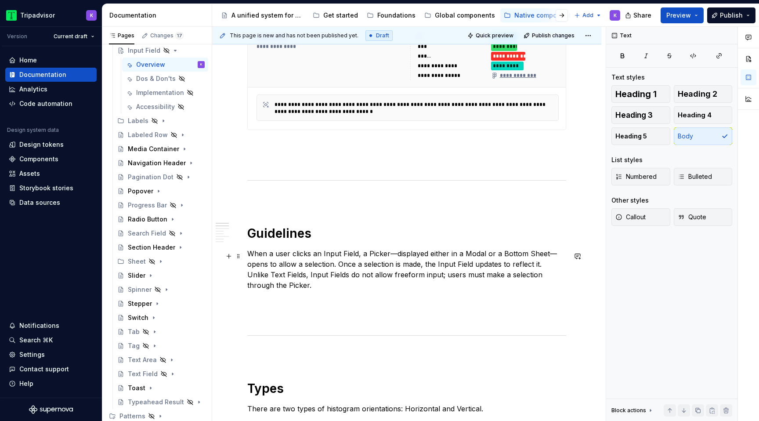
click at [346, 254] on p "When a user clicks an Input Field, a Picker—displayed either in a Modal or a Bo…" at bounding box center [406, 269] width 319 height 42
click at [369, 252] on p "When a user clicks an input field, a Picker—displayed either in a Modal or a Bo…" at bounding box center [406, 269] width 319 height 42
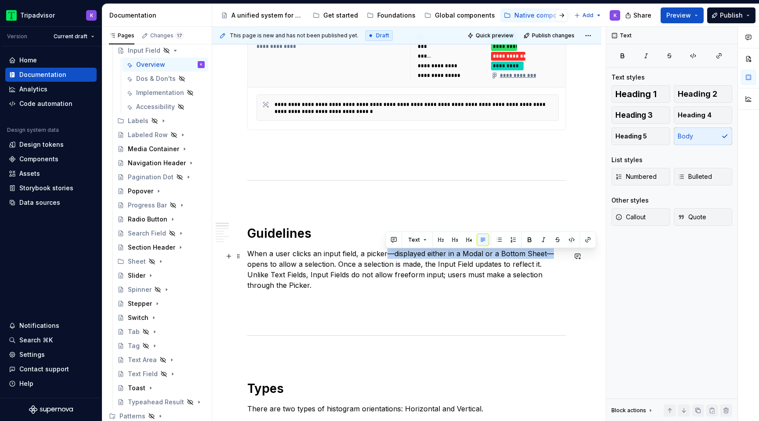
drag, startPoint x: 386, startPoint y: 255, endPoint x: 552, endPoint y: 256, distance: 166.9
click at [552, 256] on p "When a user clicks an input field, a picker—displayed either in a Modal or a Bo…" at bounding box center [406, 269] width 319 height 42
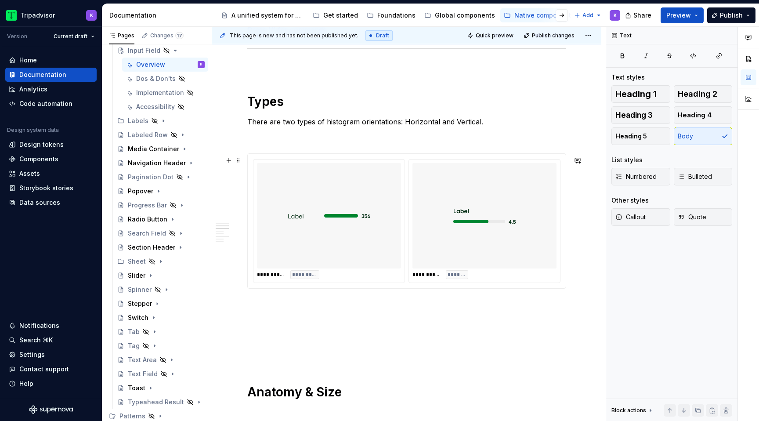
scroll to position [685, 0]
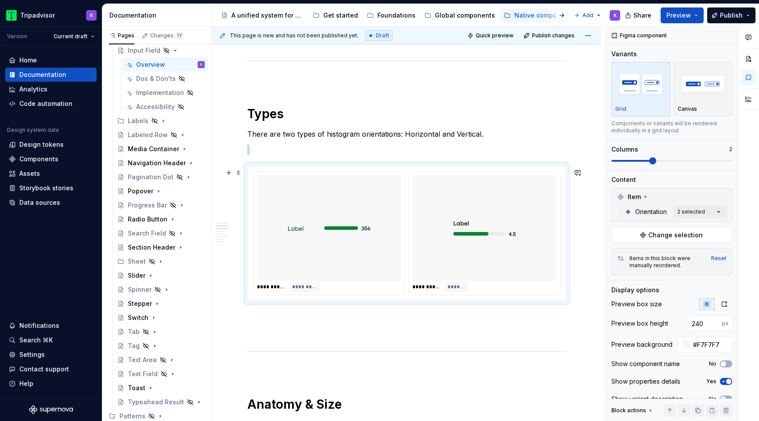
click at [391, 245] on div at bounding box center [329, 227] width 144 height 105
click at [669, 236] on span "Change selection" at bounding box center [675, 235] width 54 height 9
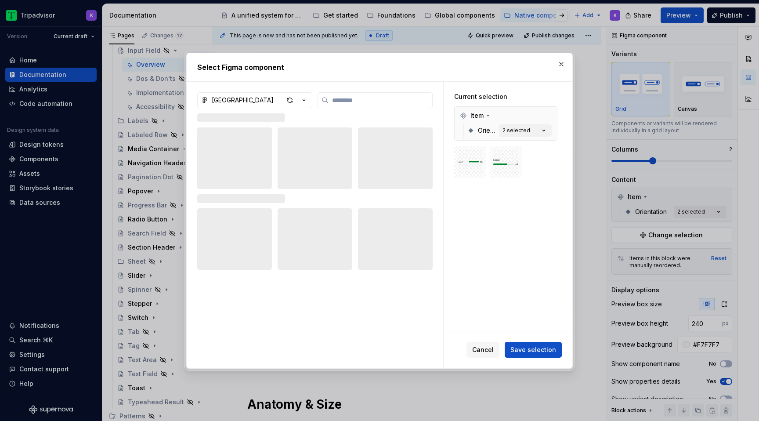
type textarea "*"
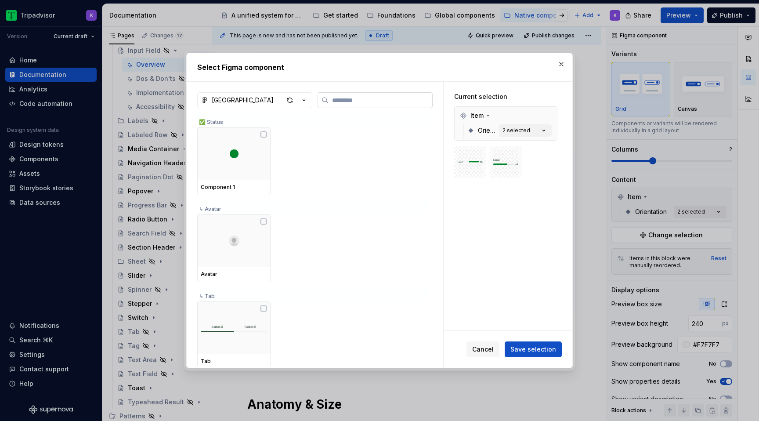
click at [354, 105] on label at bounding box center [374, 100] width 115 height 16
click at [354, 105] on input "search" at bounding box center [380, 100] width 104 height 9
click at [305, 98] on icon "button" at bounding box center [303, 100] width 9 height 9
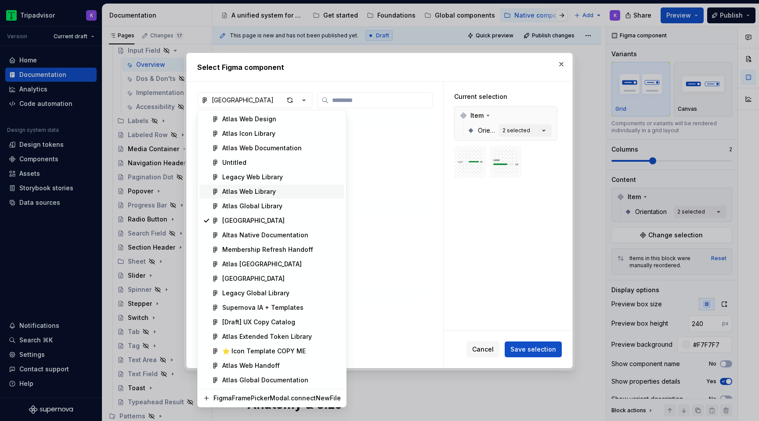
drag, startPoint x: 293, startPoint y: 223, endPoint x: 266, endPoint y: 191, distance: 41.8
click at [266, 191] on div "Atlas Web Design Atlas Icon Library Atlas Web Documentation Untitled Legacy Web…" at bounding box center [271, 249] width 145 height 275
click at [278, 187] on span "Atlas Web Library" at bounding box center [271, 191] width 145 height 14
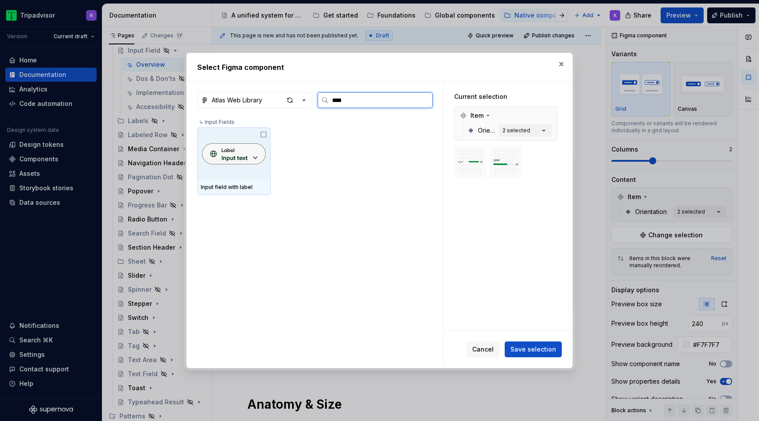
type input "*****"
click at [267, 138] on div at bounding box center [233, 153] width 73 height 53
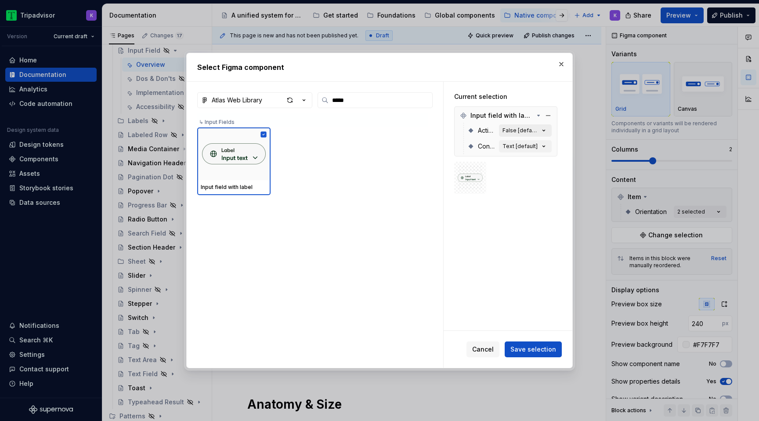
click at [548, 130] on icon "button" at bounding box center [543, 130] width 9 height 9
click at [542, 342] on button "Save selection" at bounding box center [533, 349] width 57 height 16
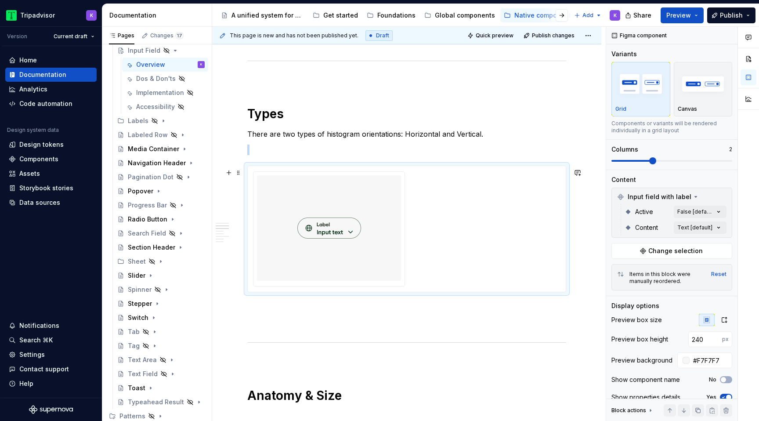
click at [318, 249] on img at bounding box center [329, 228] width 64 height 98
click at [684, 228] on div "Comments Open comments No comments yet Select ‘Comment’ from the block context …" at bounding box center [682, 224] width 153 height 394
click at [628, 274] on span "Text" at bounding box center [630, 269] width 13 height 9
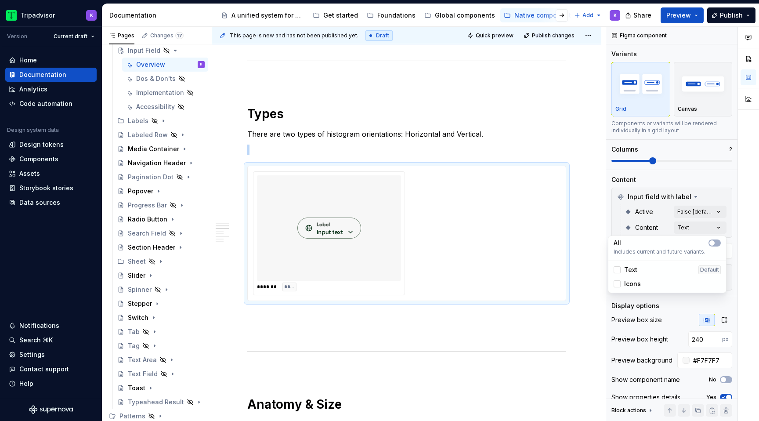
click at [629, 273] on span "Text" at bounding box center [630, 269] width 13 height 9
click at [709, 211] on div "Comments Open comments No comments yet Select ‘Comment’ from the block context …" at bounding box center [682, 224] width 153 height 394
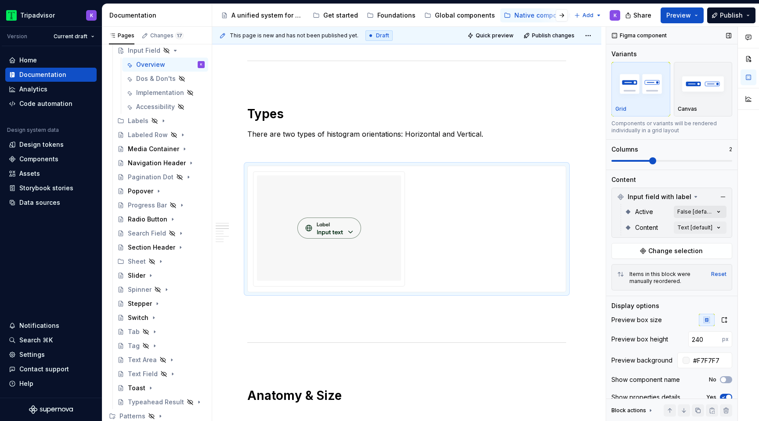
click at [703, 211] on div "Comments Open comments No comments yet Select ‘Comment’ from the block context …" at bounding box center [682, 224] width 153 height 394
click at [365, 231] on html "Tripadvisor K Version Current draft Home Documentation Analytics Code automatio…" at bounding box center [379, 210] width 759 height 421
type textarea "*"
click at [699, 228] on div "Comments Open comments No comments yet Select ‘Comment’ from the block context …" at bounding box center [682, 224] width 153 height 394
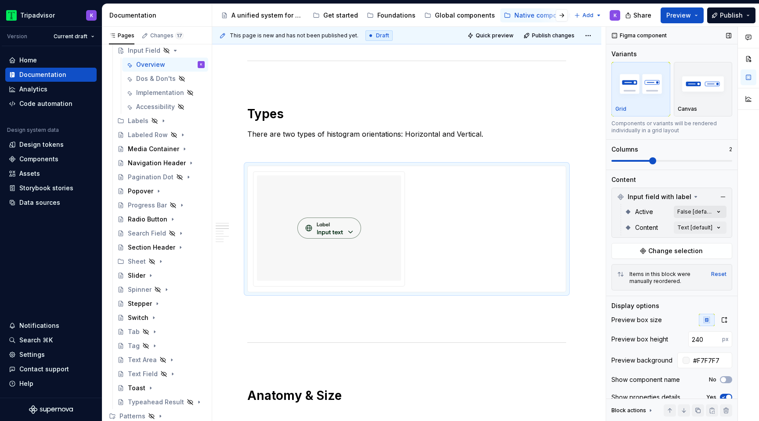
click at [701, 208] on div "Comments Open comments No comments yet Select ‘Comment’ from the block context …" at bounding box center [682, 224] width 153 height 394
click at [627, 265] on span "True" at bounding box center [631, 267] width 14 height 9
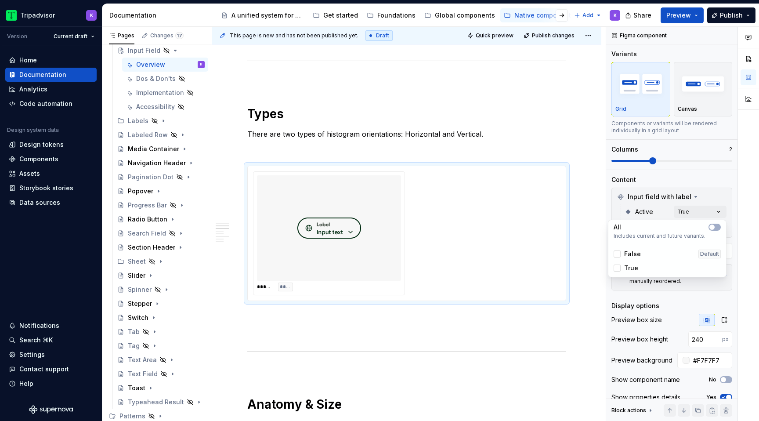
click at [724, 206] on div "Comments Open comments No comments yet Select ‘Comment’ from the block context …" at bounding box center [682, 224] width 153 height 394
click at [723, 195] on button "button" at bounding box center [723, 197] width 12 height 12
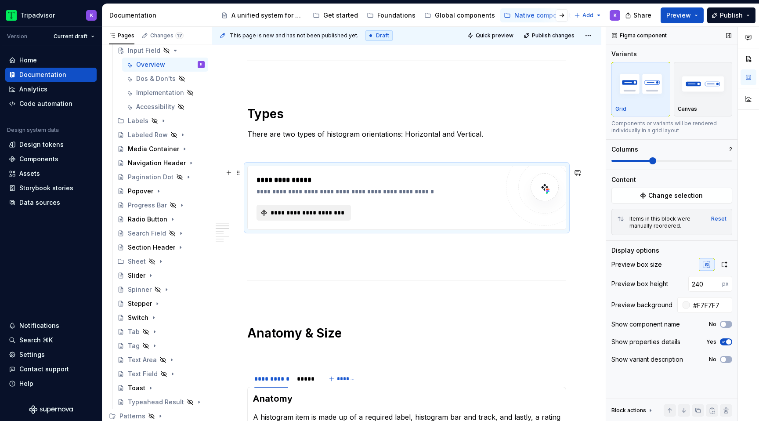
click at [314, 216] on span "**********" at bounding box center [307, 212] width 76 height 9
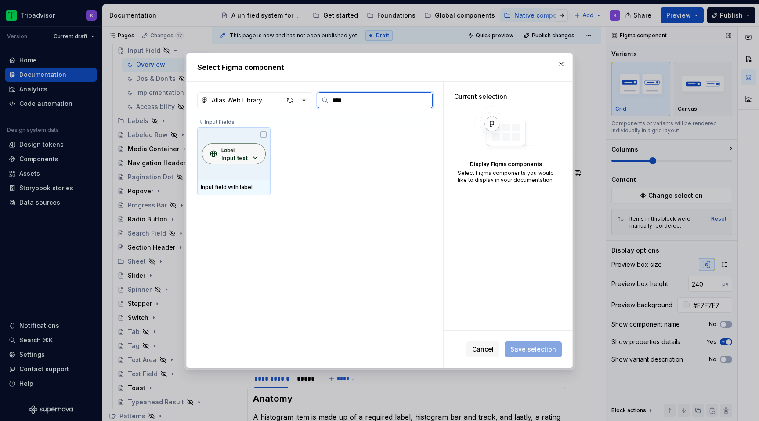
type input "*****"
type textarea "*"
click at [368, 100] on input "*****" at bounding box center [380, 100] width 104 height 9
type input "*"
type input "***"
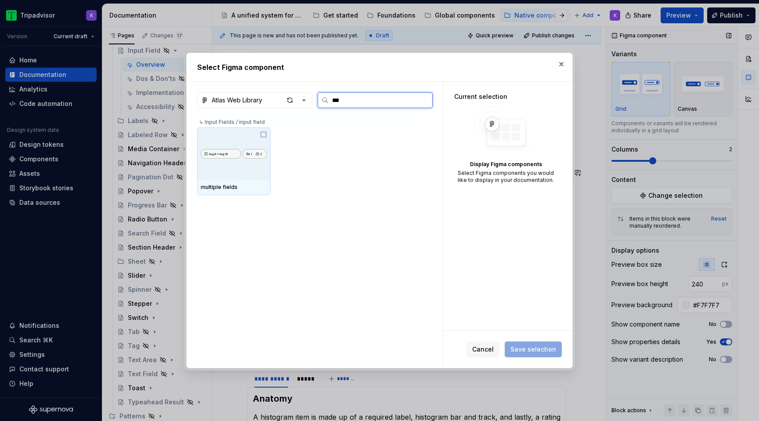
click at [262, 134] on icon at bounding box center [263, 134] width 5 height 5
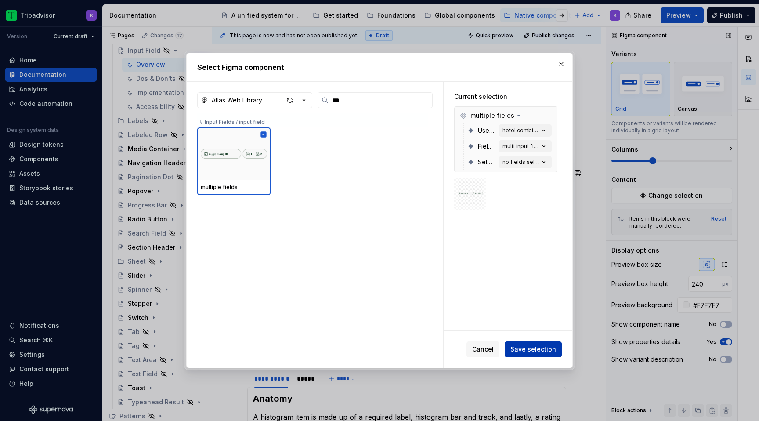
click at [534, 348] on span "Save selection" at bounding box center [533, 349] width 46 height 9
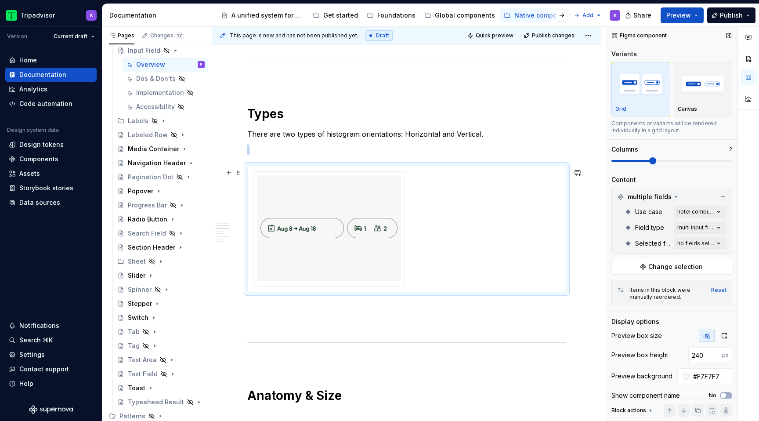
click at [391, 248] on img at bounding box center [328, 228] width 137 height 98
click at [694, 212] on div "Comments Open comments No comments yet Select ‘Comment’ from the block context …" at bounding box center [682, 224] width 153 height 394
click at [695, 232] on div "Comments Open comments No comments yet Select ‘Comment’ from the block context …" at bounding box center [682, 224] width 153 height 394
click at [644, 281] on span "segmented input fields" at bounding box center [660, 283] width 72 height 9
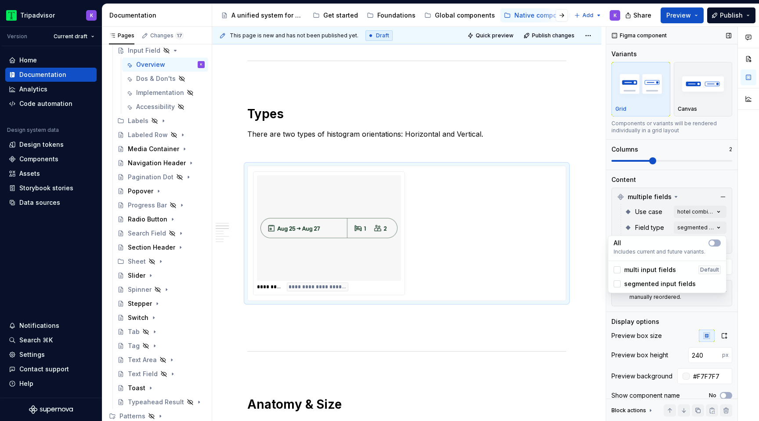
click at [728, 233] on div "Comments Open comments No comments yet Select ‘Comment’ from the block context …" at bounding box center [682, 224] width 153 height 394
click at [709, 240] on div "Comments Open comments No comments yet Select ‘Comment’ from the block context …" at bounding box center [682, 224] width 153 height 394
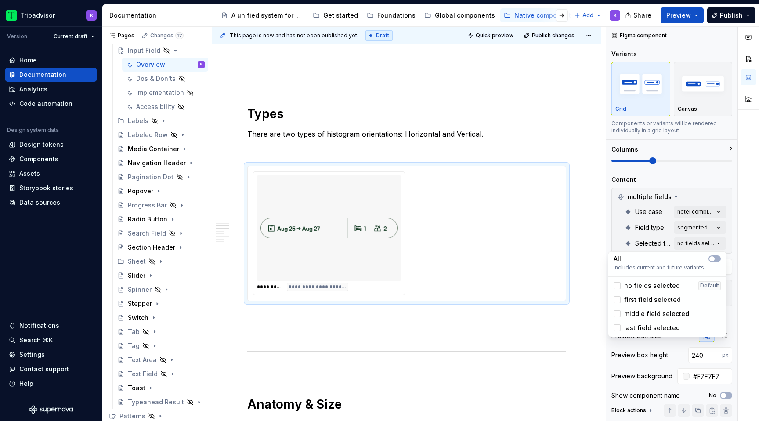
click at [669, 284] on span "no fields selected" at bounding box center [652, 285] width 56 height 9
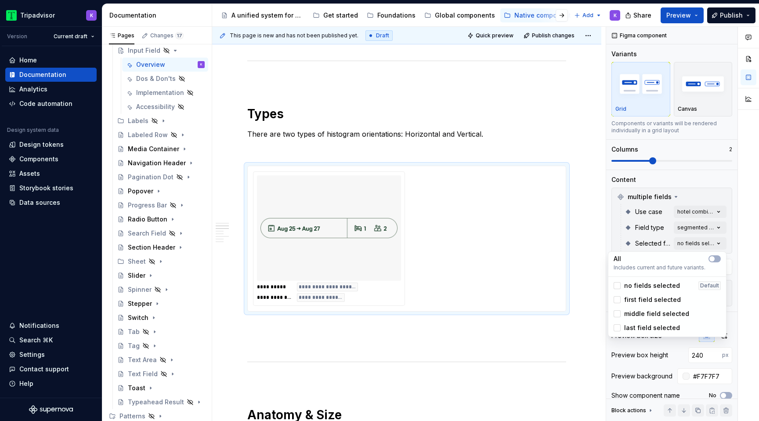
click at [669, 284] on span "no fields selected" at bounding box center [652, 285] width 56 height 9
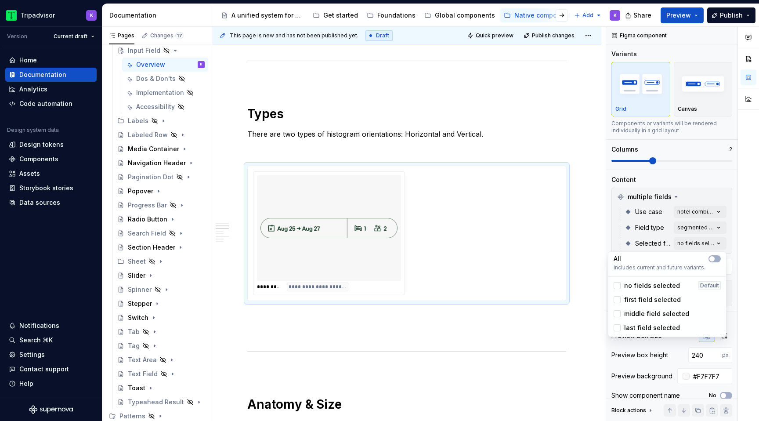
click at [666, 296] on span "first field selected" at bounding box center [652, 299] width 57 height 9
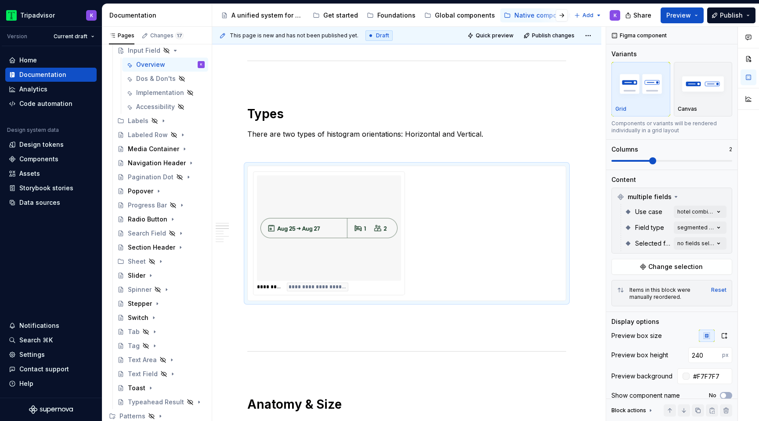
click at [710, 207] on div "Comments Open comments No comments yet Select ‘Comment’ from the block context …" at bounding box center [682, 224] width 153 height 394
click at [710, 208] on div "Comments Open comments No comments yet Select ‘Comment’ from the block context …" at bounding box center [682, 224] width 153 height 394
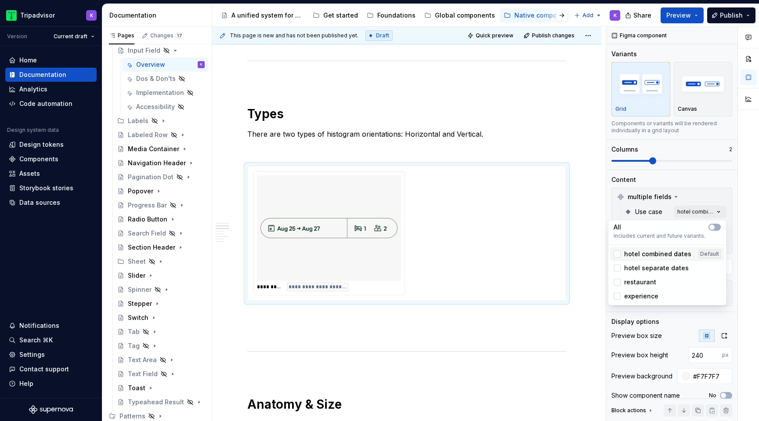
click at [634, 259] on div "hotel combined dates Default" at bounding box center [667, 254] width 114 height 14
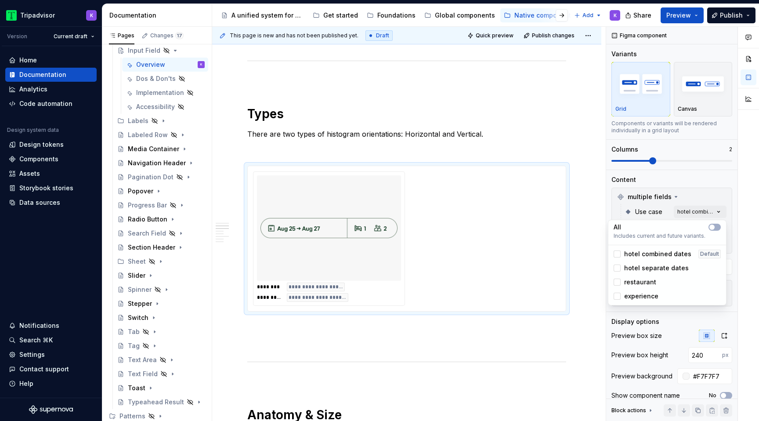
click at [638, 268] on span "hotel separate dates" at bounding box center [656, 267] width 65 height 9
click at [638, 269] on span "hotel separate dates" at bounding box center [656, 267] width 65 height 9
click at [637, 280] on span "restaurant" at bounding box center [640, 282] width 32 height 9
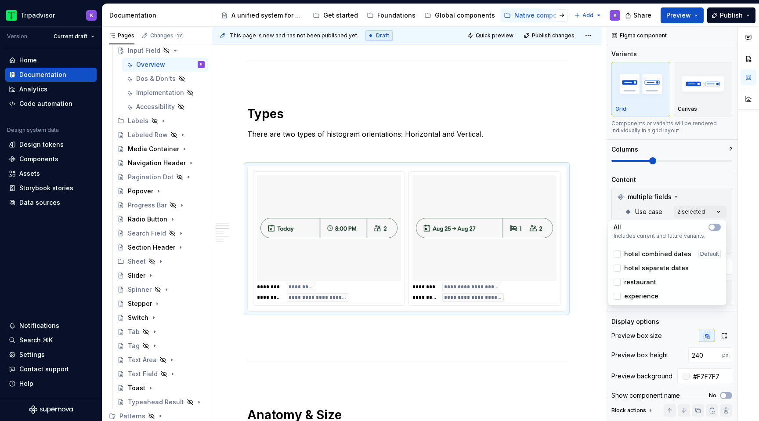
click at [638, 294] on span "experience" at bounding box center [641, 296] width 34 height 9
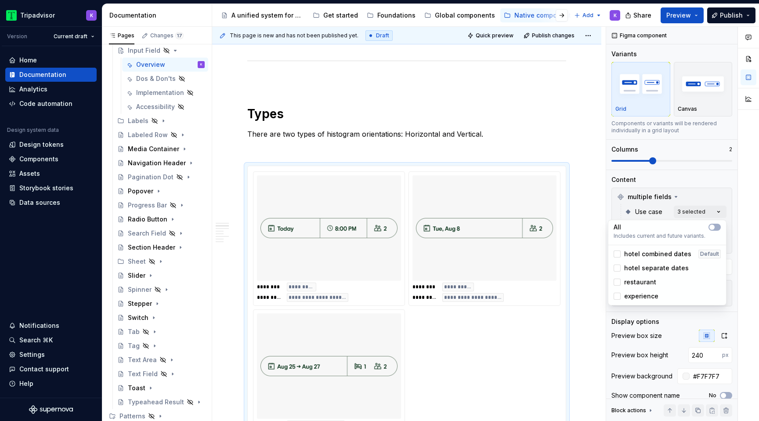
click at [661, 265] on span "hotel separate dates" at bounding box center [656, 267] width 65 height 9
click at [496, 375] on html "Tripadvisor K Version Current draft Home Documentation Analytics Code automatio…" at bounding box center [379, 210] width 759 height 421
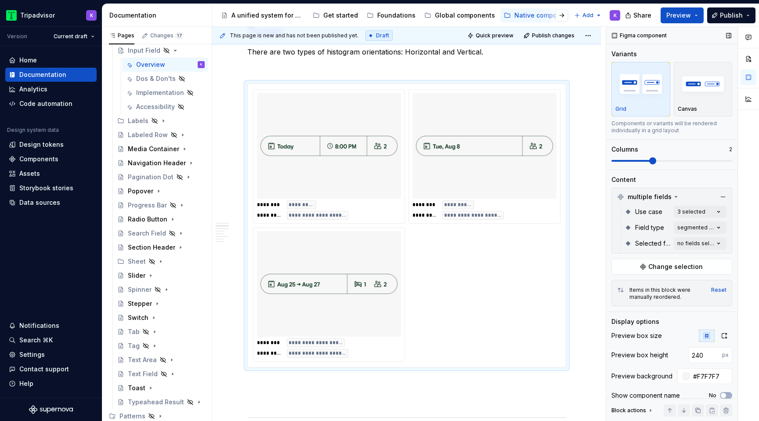
scroll to position [43, 0]
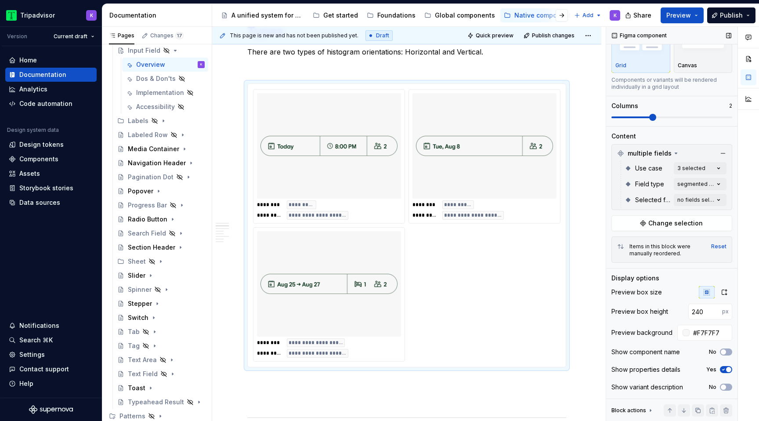
click at [724, 370] on icon "button" at bounding box center [723, 369] width 7 height 5
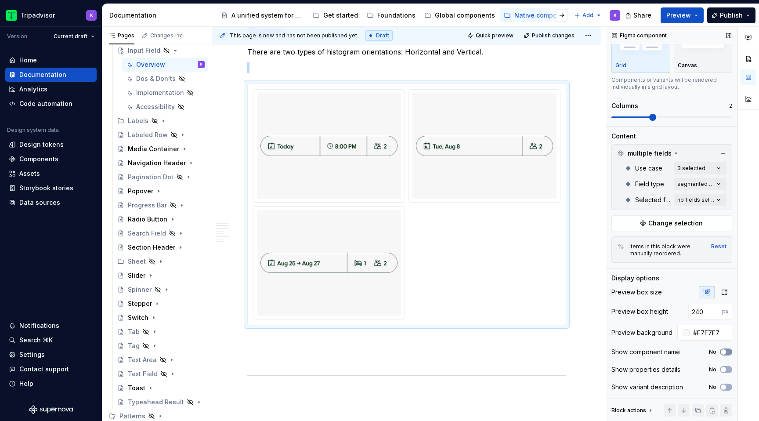
click at [723, 353] on span "button" at bounding box center [723, 351] width 5 height 5
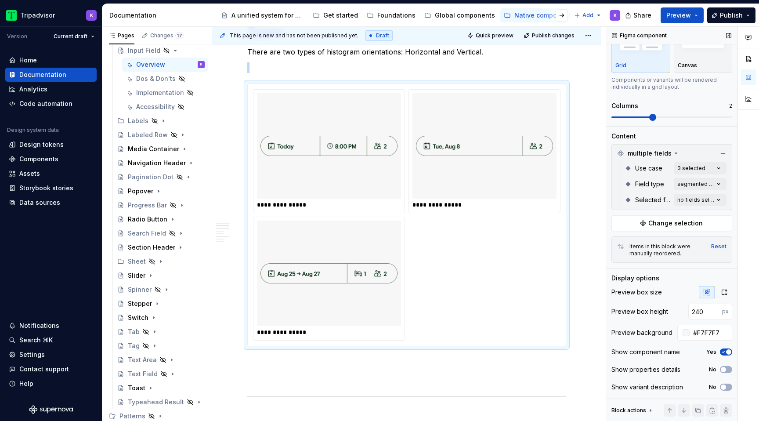
click at [723, 352] on icon "button" at bounding box center [723, 351] width 7 height 5
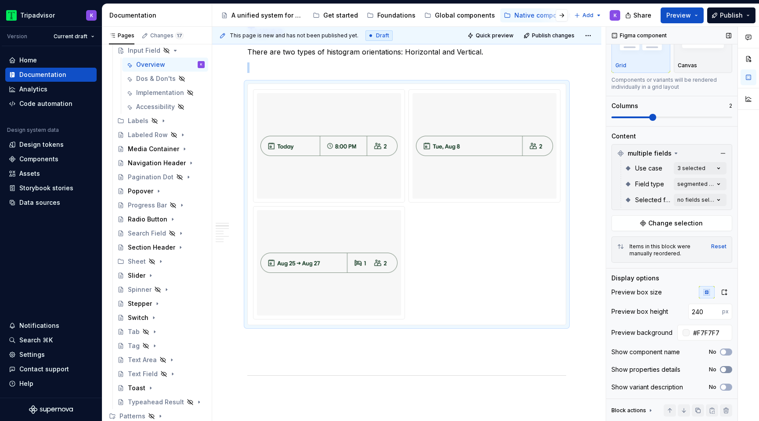
click at [724, 368] on span "button" at bounding box center [723, 369] width 5 height 5
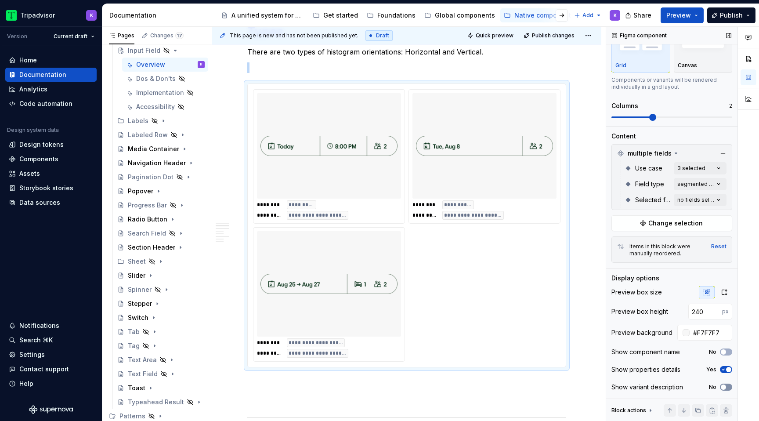
click at [724, 389] on span "button" at bounding box center [723, 386] width 5 height 5
click at [724, 388] on icon "button" at bounding box center [723, 386] width 7 height 5
click at [724, 352] on span "button" at bounding box center [723, 351] width 5 height 5
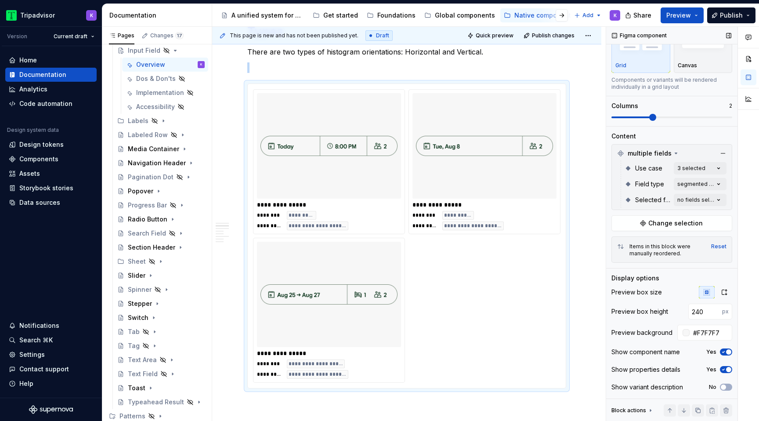
click at [724, 352] on icon "button" at bounding box center [723, 351] width 7 height 5
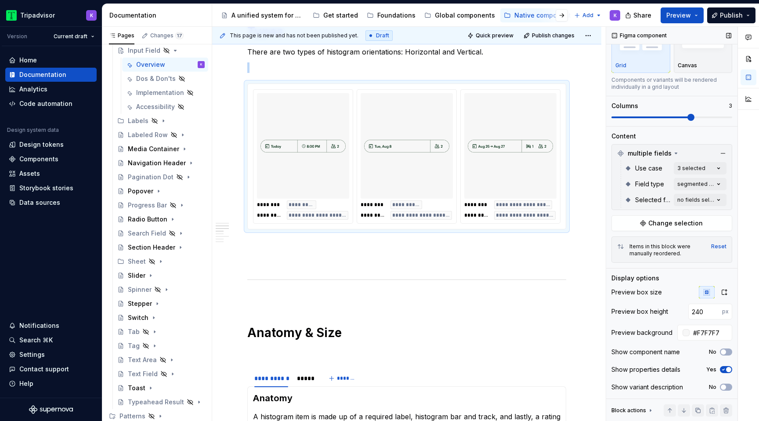
click at [687, 120] on span at bounding box center [690, 117] width 7 height 7
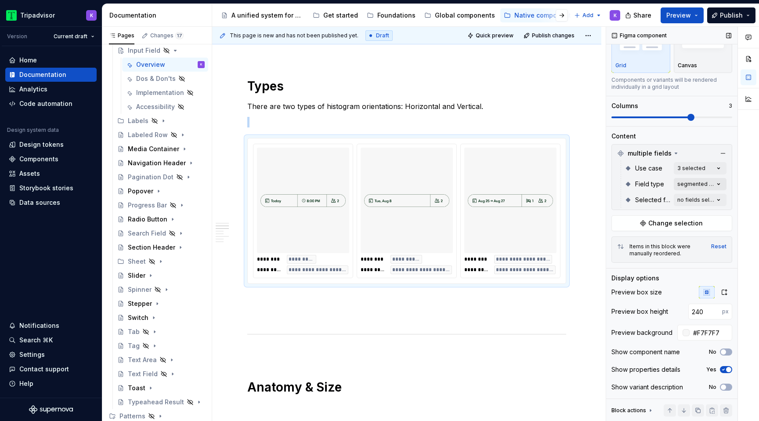
click at [700, 184] on div "Comments Open comments No comments yet Select ‘Comment’ from the block context …" at bounding box center [682, 224] width 153 height 394
click at [676, 223] on div "multi input fields Default" at bounding box center [666, 226] width 107 height 9
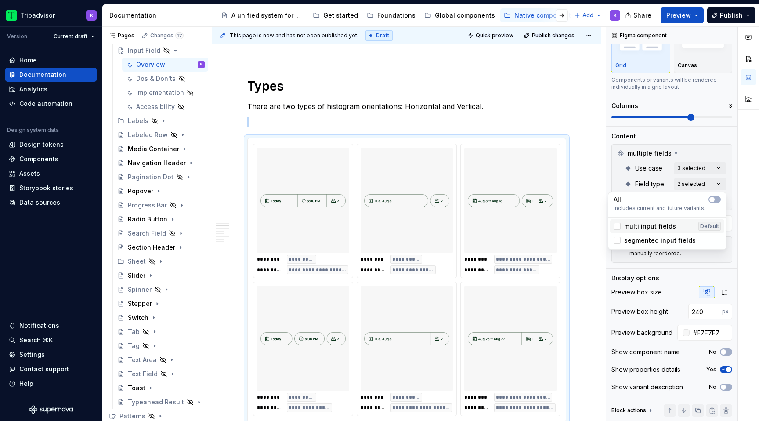
click at [676, 223] on div "multi input fields Default" at bounding box center [666, 226] width 107 height 9
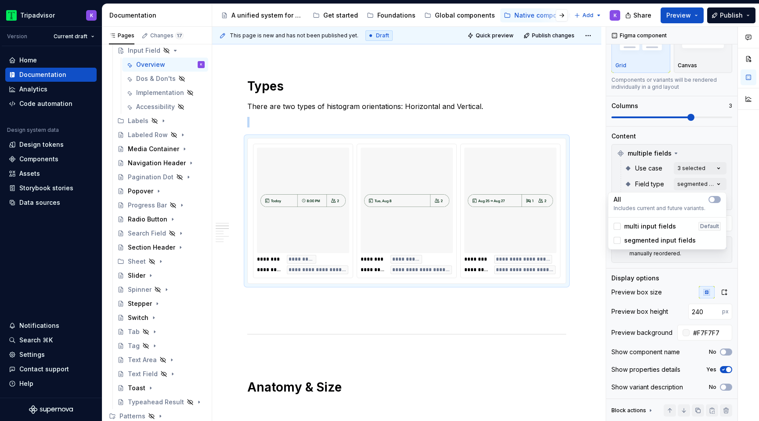
click at [594, 191] on html "Tripadvisor K Version Current draft Home Documentation Analytics Code automatio…" at bounding box center [379, 210] width 759 height 421
click at [507, 278] on div "**********" at bounding box center [510, 211] width 100 height 134
click at [709, 181] on div "Comments Open comments No comments yet Select ‘Comment’ from the block context …" at bounding box center [682, 224] width 153 height 394
click at [641, 225] on span "multi input fields" at bounding box center [650, 226] width 52 height 9
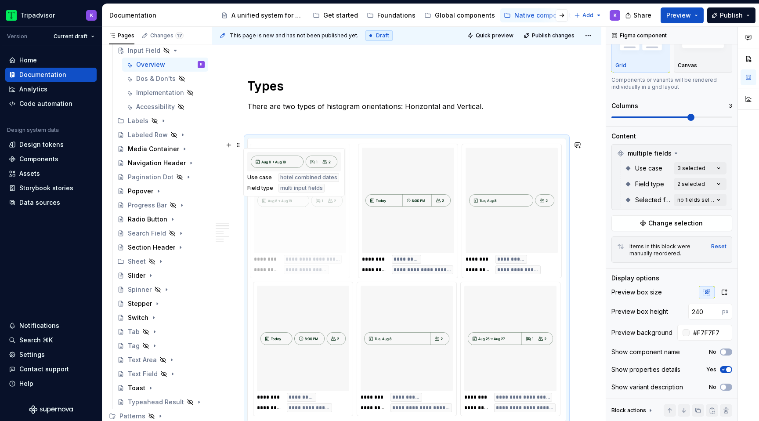
drag, startPoint x: 501, startPoint y: 220, endPoint x: 294, endPoint y: 223, distance: 206.8
click at [281, 221] on body "Tripadvisor K Version Current draft Home Documentation Analytics Code automatio…" at bounding box center [379, 210] width 759 height 421
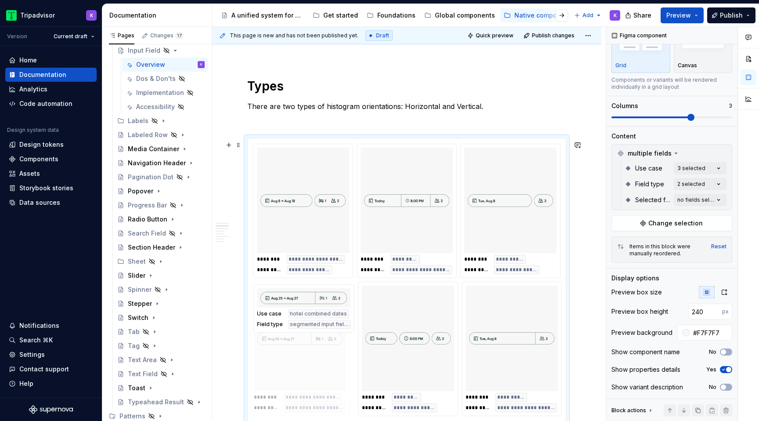
drag, startPoint x: 509, startPoint y: 327, endPoint x: 282, endPoint y: 329, distance: 227.0
click at [282, 329] on body "Tripadvisor K Version Current draft Home Documentation Analytics Code automatio…" at bounding box center [379, 210] width 759 height 421
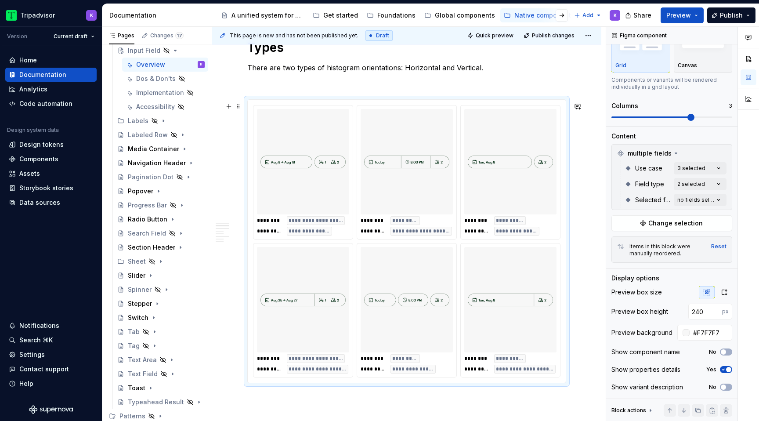
scroll to position [753, 0]
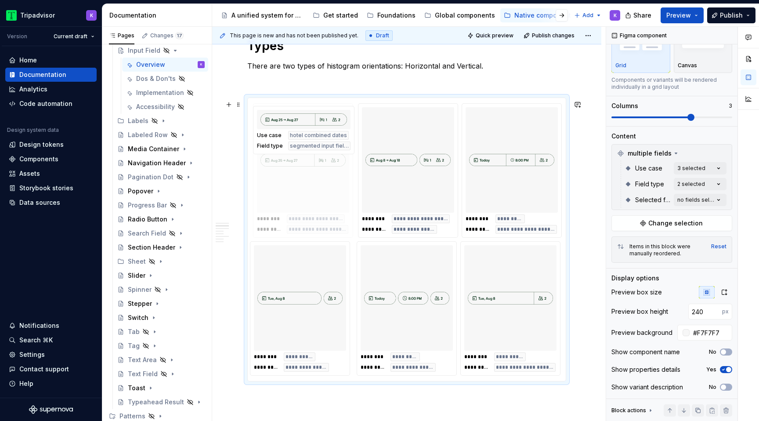
drag, startPoint x: 304, startPoint y: 315, endPoint x: 309, endPoint y: 177, distance: 138.4
click at [309, 177] on body "Tripadvisor K Version Current draft Home Documentation Analytics Code automatio…" at bounding box center [379, 210] width 759 height 421
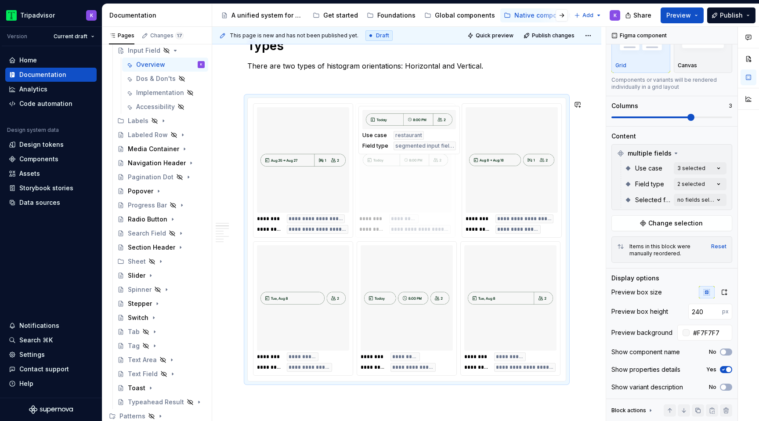
drag, startPoint x: 490, startPoint y: 188, endPoint x: 375, endPoint y: 188, distance: 115.5
click at [375, 188] on body "Tripadvisor K Version Current draft Home Documentation Analytics Code automatio…" at bounding box center [379, 210] width 759 height 421
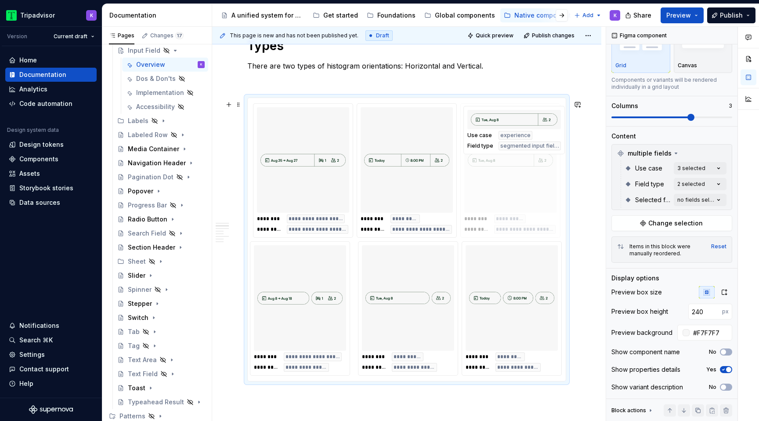
drag, startPoint x: 533, startPoint y: 288, endPoint x: 533, endPoint y: 149, distance: 139.2
click at [533, 149] on body "Tripadvisor K Version Current draft Home Documentation Analytics Code automatio…" at bounding box center [379, 210] width 759 height 421
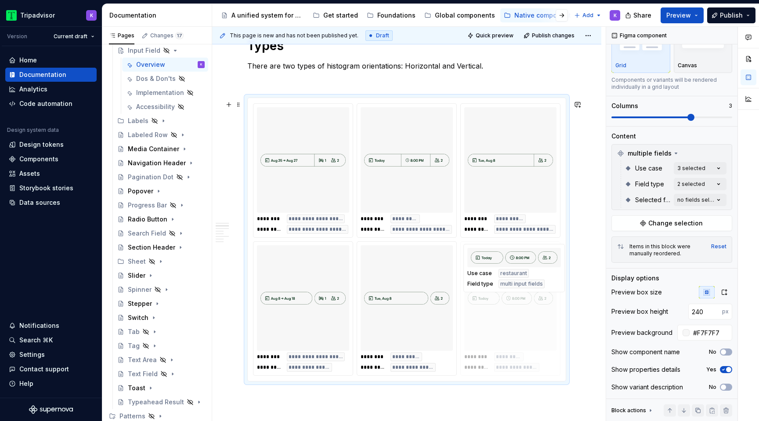
drag, startPoint x: 503, startPoint y: 308, endPoint x: 530, endPoint y: 318, distance: 28.2
click at [530, 318] on body "Tripadvisor K Version Current draft Home Documentation Analytics Code automatio…" at bounding box center [379, 210] width 759 height 421
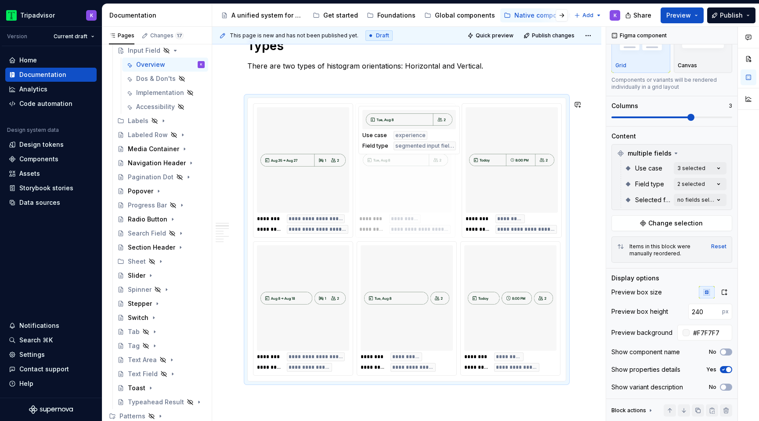
drag, startPoint x: 526, startPoint y: 205, endPoint x: 422, endPoint y: 205, distance: 103.6
click at [422, 205] on body "Tripadvisor K Version Current draft Home Documentation Analytics Code automatio…" at bounding box center [379, 210] width 759 height 421
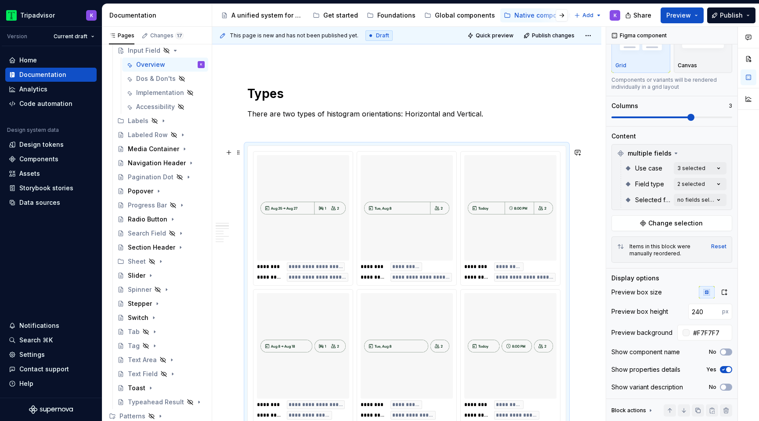
scroll to position [702, 0]
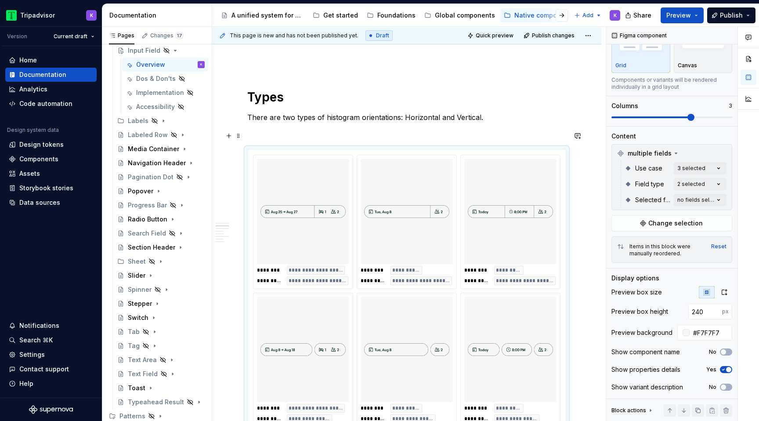
click at [297, 113] on div "**********" at bounding box center [406, 338] width 319 height 1712
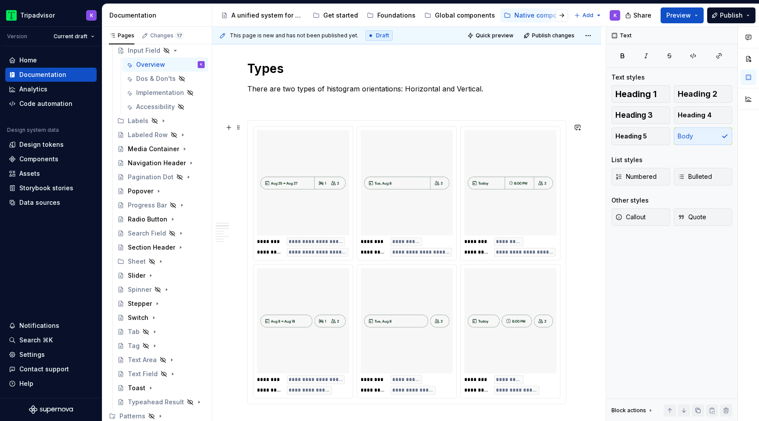
scroll to position [729, 0]
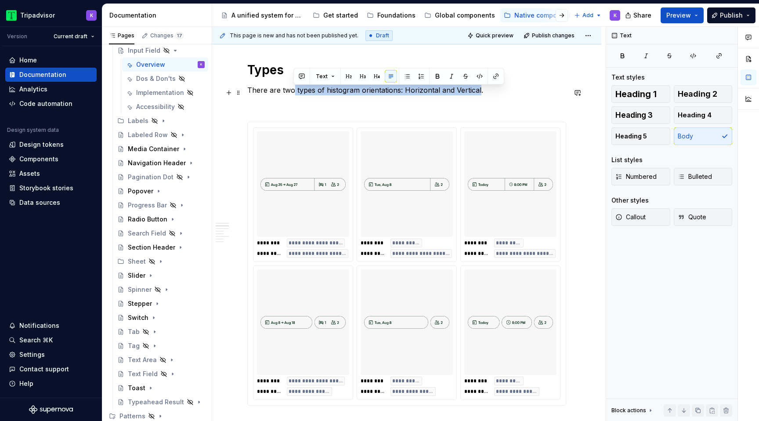
drag, startPoint x: 478, startPoint y: 94, endPoint x: 294, endPoint y: 91, distance: 184.0
click at [294, 91] on p "There are two types of histogram orientations: Horizontal and Vertical." at bounding box center [406, 90] width 319 height 11
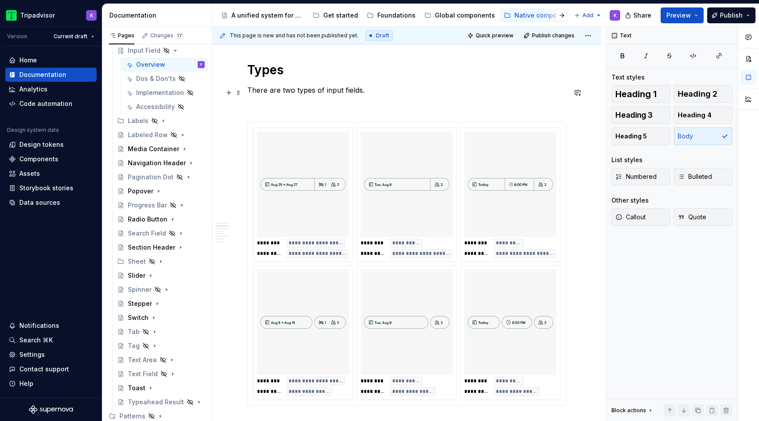
click at [375, 94] on p "There are two types of input fields." at bounding box center [406, 90] width 319 height 11
click at [467, 104] on p at bounding box center [406, 106] width 319 height 11
click at [477, 90] on p "There are two types of input fields: Segmented and Multi-input." at bounding box center [406, 90] width 319 height 11
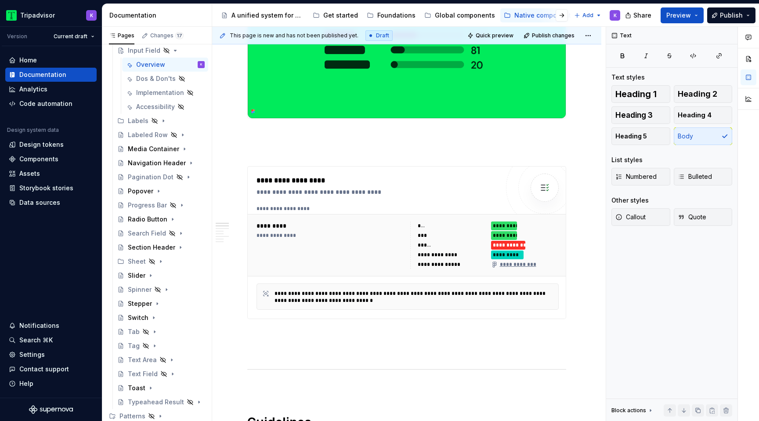
scroll to position [0, 0]
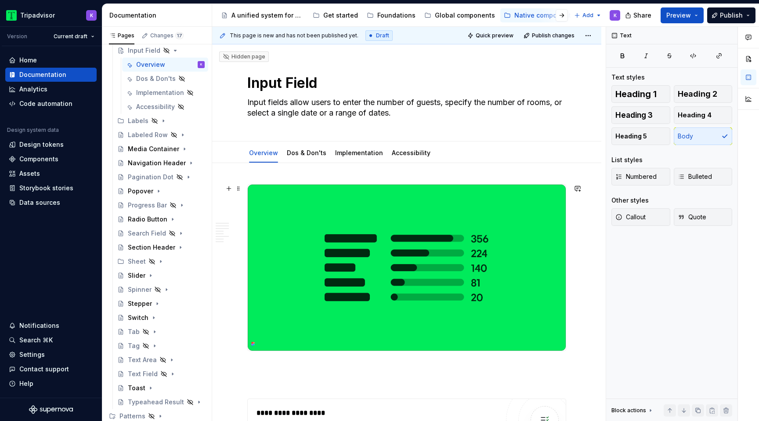
click at [414, 238] on img at bounding box center [407, 267] width 318 height 166
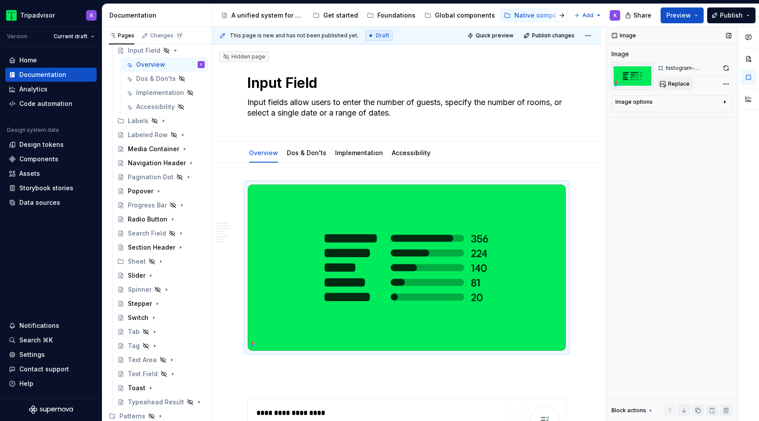
click at [675, 78] on button "Replace" at bounding box center [675, 84] width 36 height 12
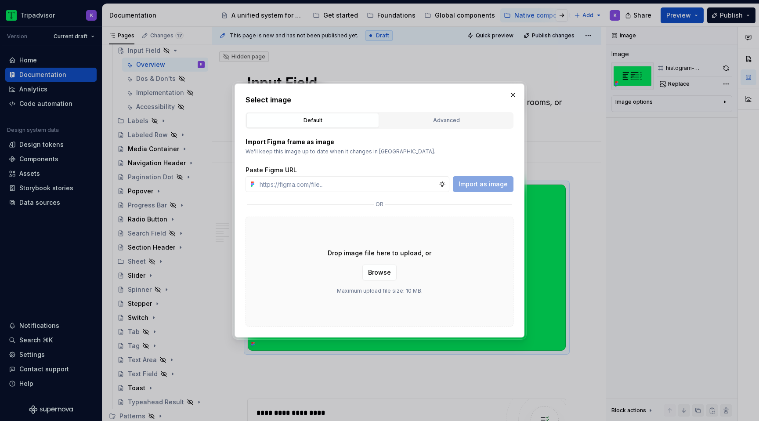
type textarea "*"
type input "https://www.figma.com/design/eWzZGbXTCMsZ0gwC1u1MU0/Altas-Native-Documentation?…"
type textarea "*"
type input "https://www.figma.com/design/eWzZGbXTCMsZ0gwC1u1MU0/Altas-Native-Documentation?…"
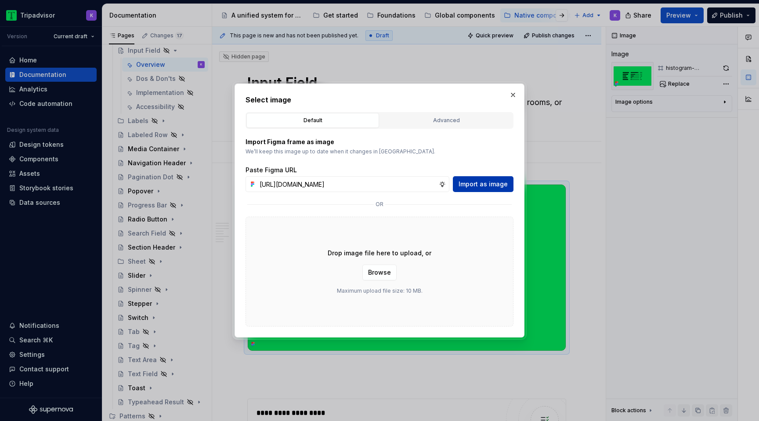
scroll to position [0, 0]
click at [467, 184] on span "Import as image" at bounding box center [482, 184] width 49 height 9
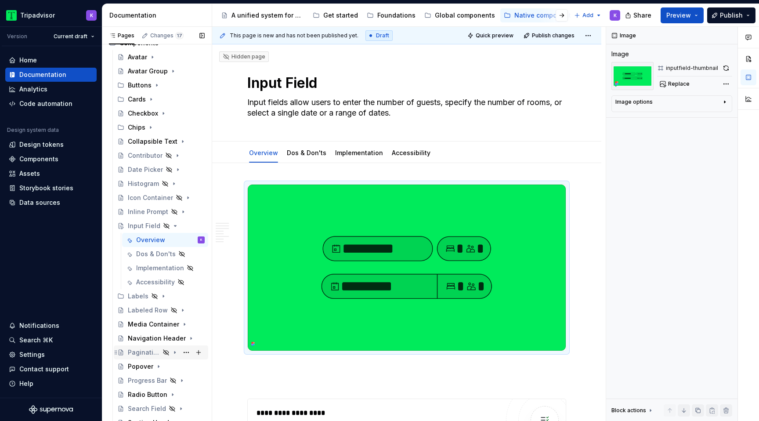
scroll to position [75, 0]
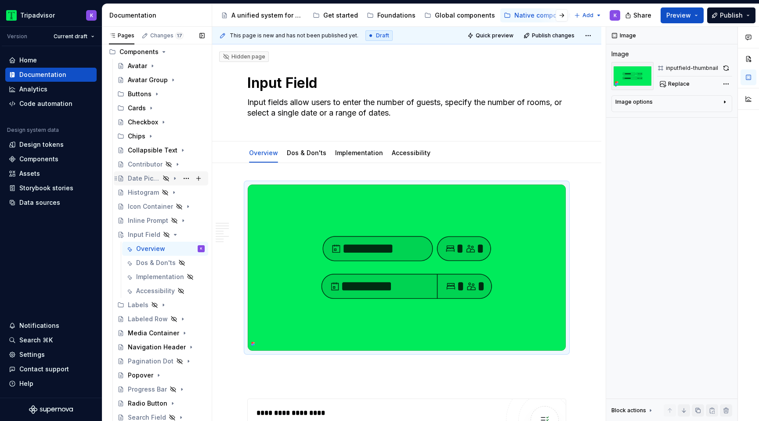
click at [138, 182] on div "Date Picker" at bounding box center [144, 178] width 32 height 9
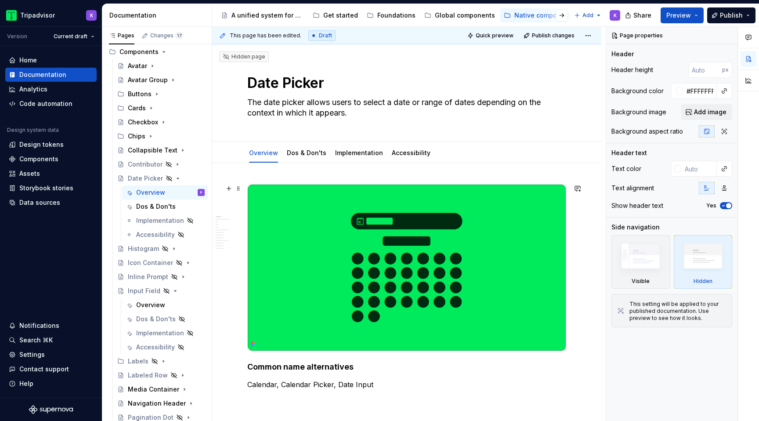
click at [434, 268] on img at bounding box center [407, 267] width 318 height 166
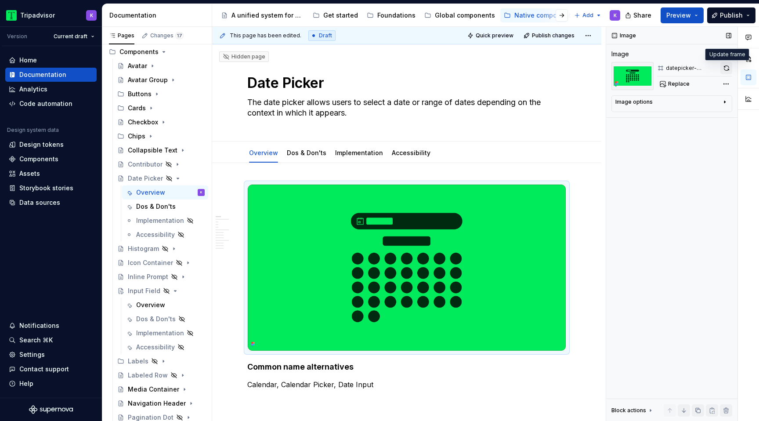
click at [725, 69] on button "button" at bounding box center [726, 68] width 12 height 12
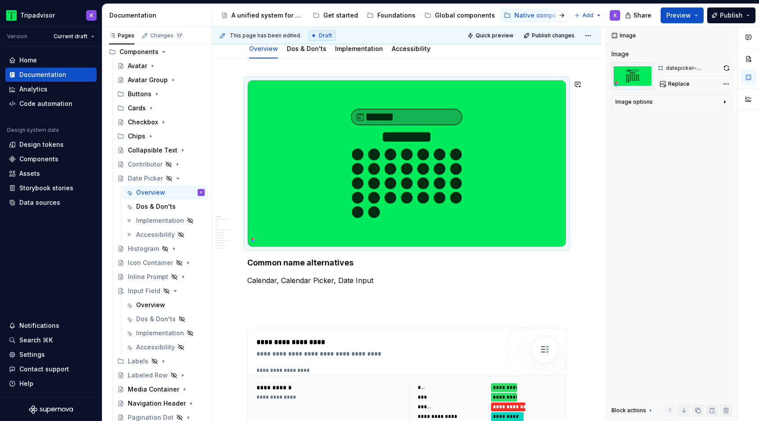
scroll to position [105, 0]
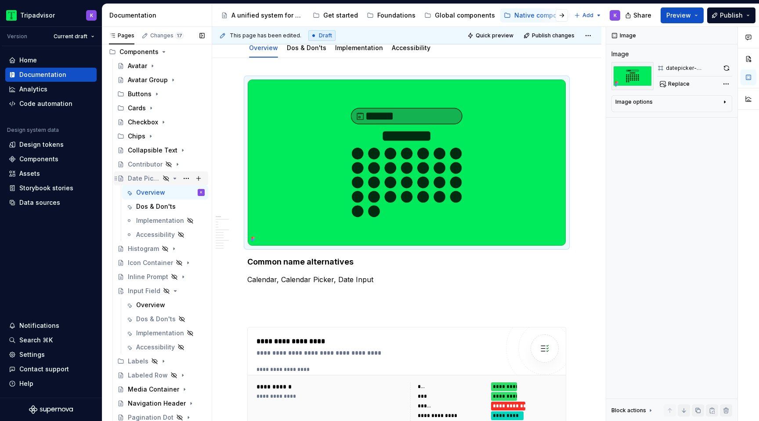
click at [177, 179] on icon "Page tree" at bounding box center [174, 178] width 7 height 7
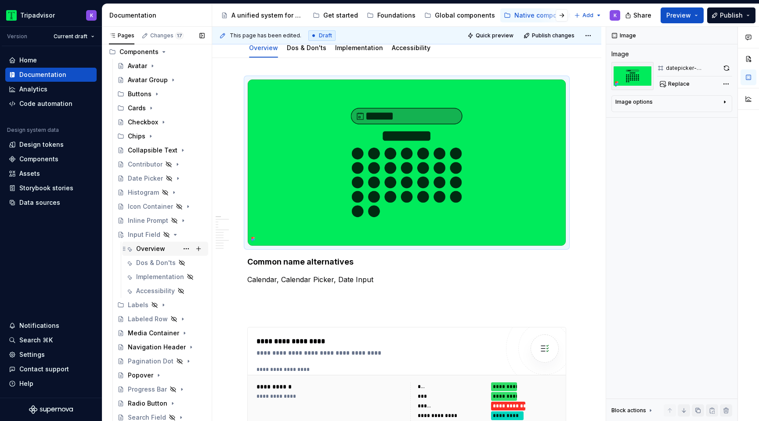
click at [162, 248] on div "Overview" at bounding box center [150, 248] width 29 height 9
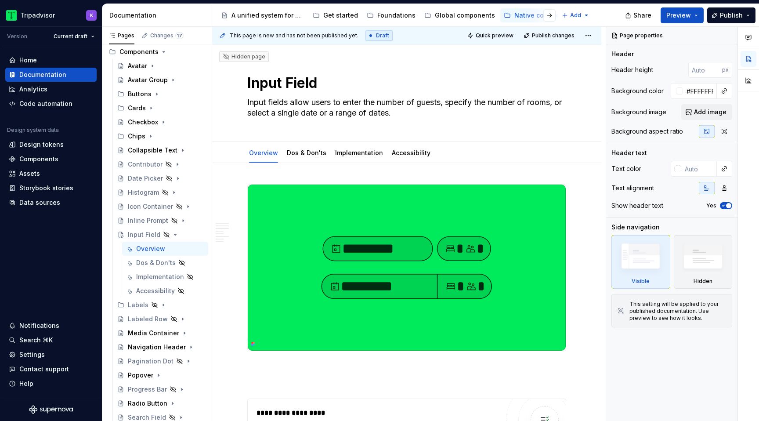
type textarea "*"
